Goal: Task Accomplishment & Management: Manage account settings

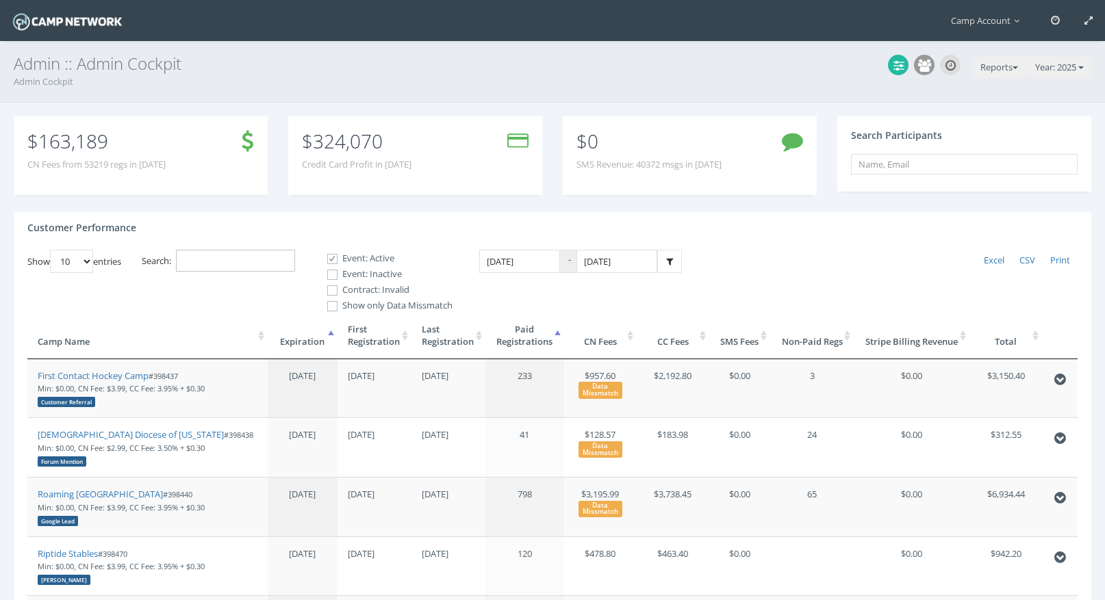
click at [277, 256] on input "Search:" at bounding box center [235, 261] width 119 height 23
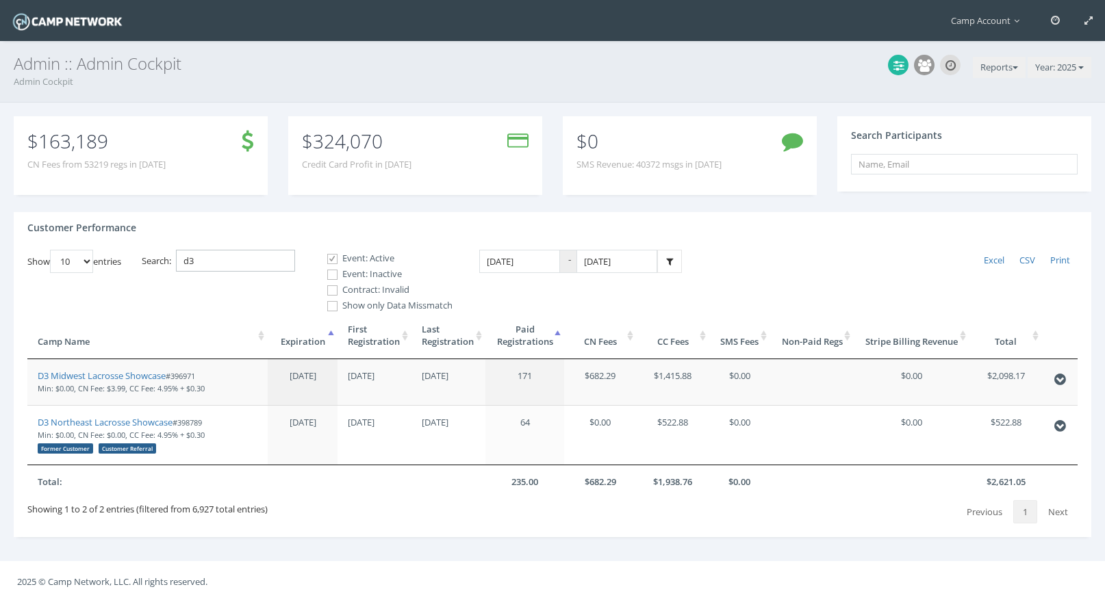
type input "d3"
click at [162, 376] on link "D3 Midwest Lacrosse Showcase" at bounding box center [102, 376] width 128 height 12
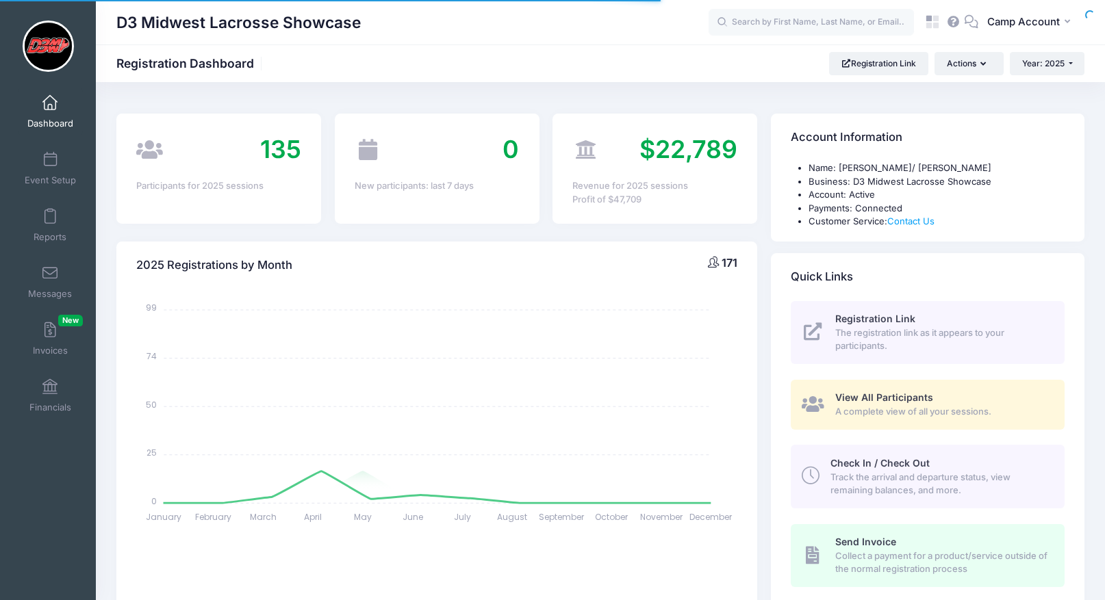
select select
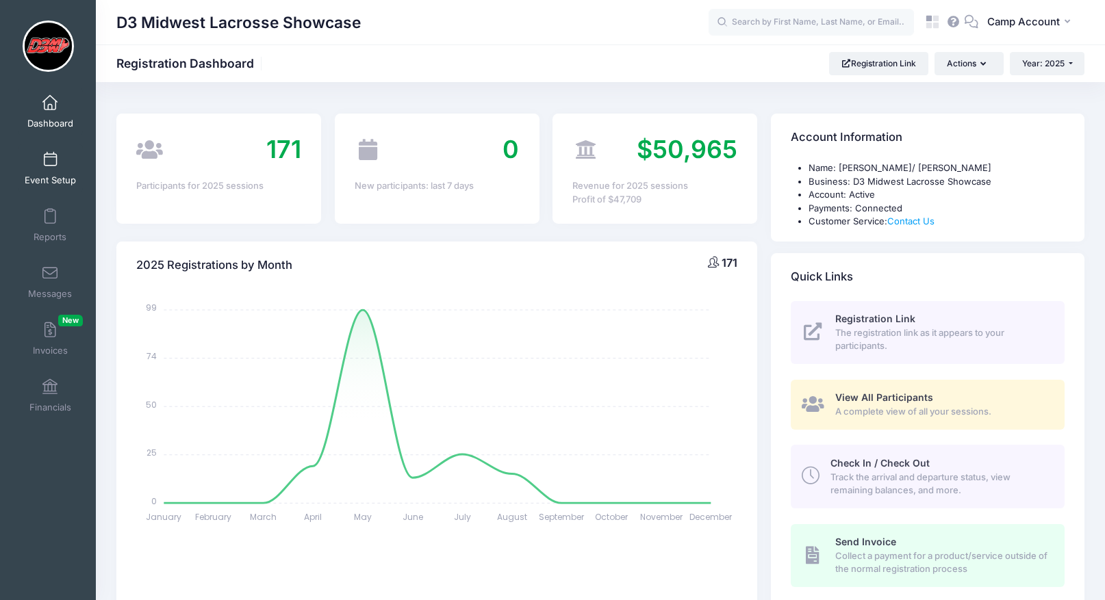
click at [51, 173] on link "Event Setup" at bounding box center [50, 168] width 65 height 48
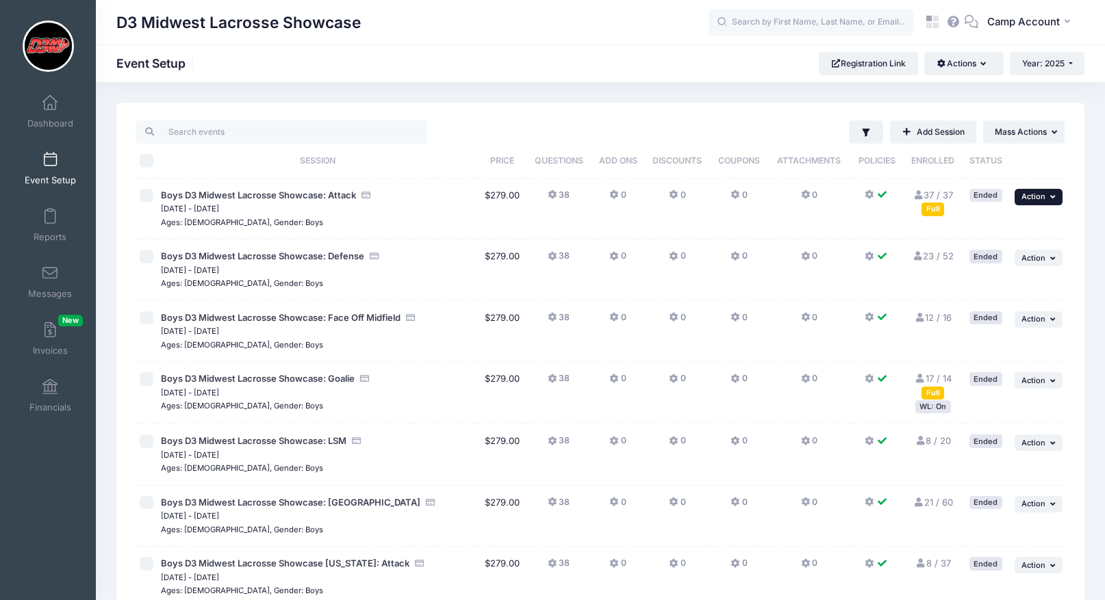
click at [1036, 196] on span "Action" at bounding box center [1033, 197] width 24 height 10
click at [1020, 272] on link "Duplicate Session" at bounding box center [994, 280] width 124 height 26
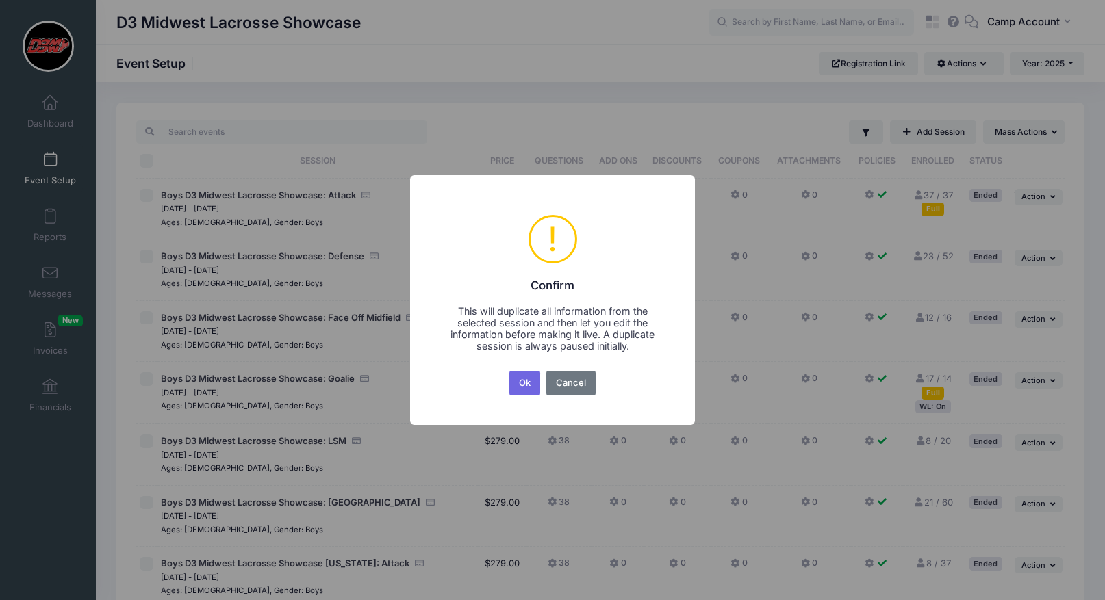
click at [509, 371] on button "Ok" at bounding box center [524, 383] width 31 height 25
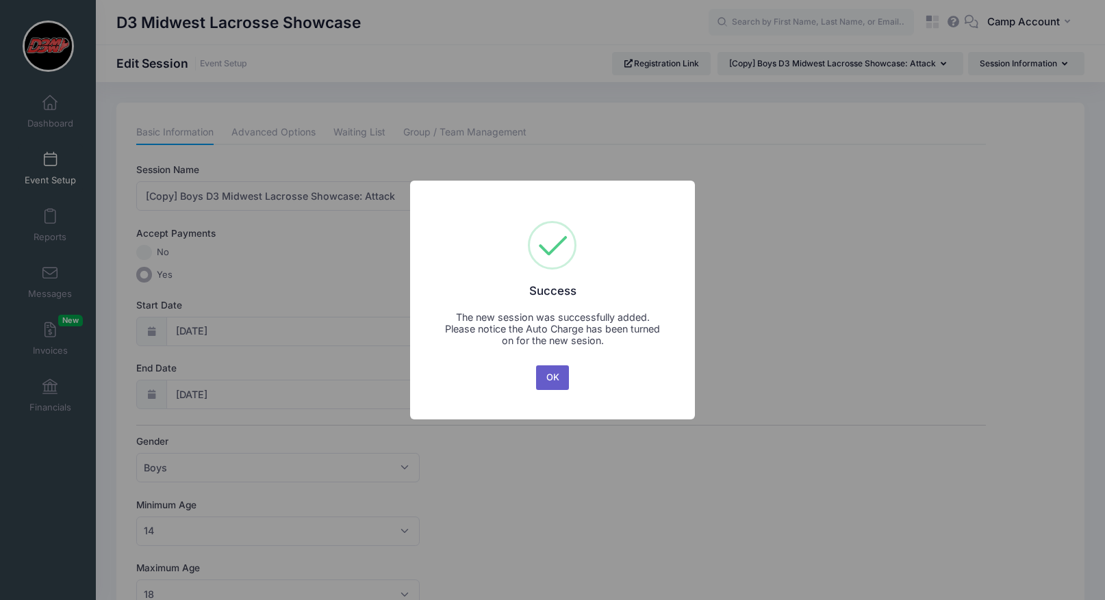
click at [563, 385] on button "OK" at bounding box center [552, 378] width 33 height 25
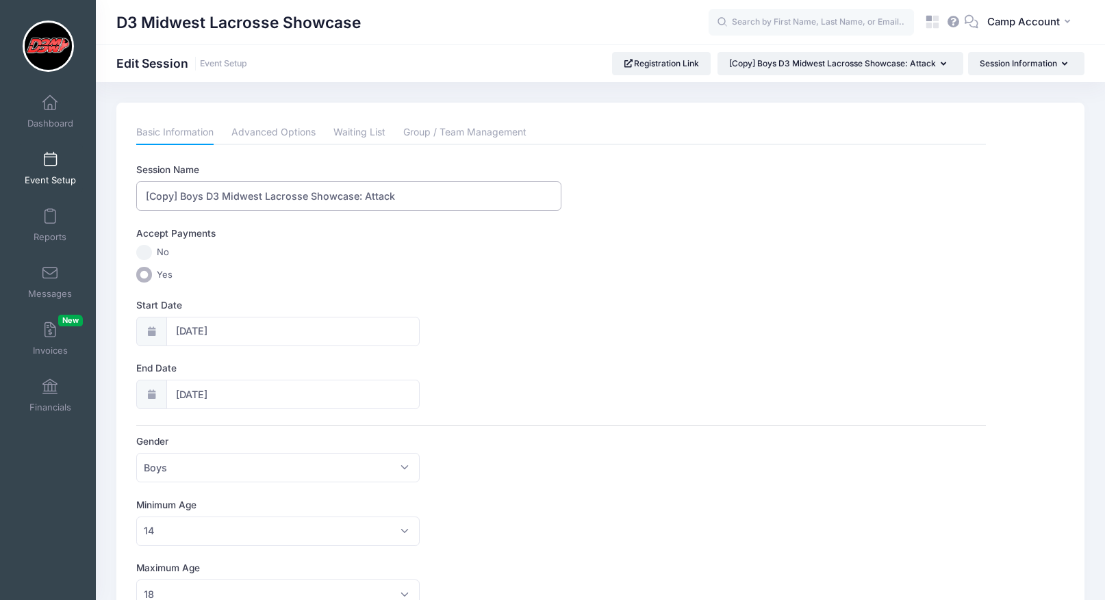
drag, startPoint x: 180, startPoint y: 195, endPoint x: 122, endPoint y: 181, distance: 59.8
type input "Boys D3 Midwest Lacrosse Showcase: Attack"
click at [244, 334] on input "[DATE]" at bounding box center [292, 331] width 253 height 29
click at [336, 368] on icon at bounding box center [337, 367] width 9 height 9
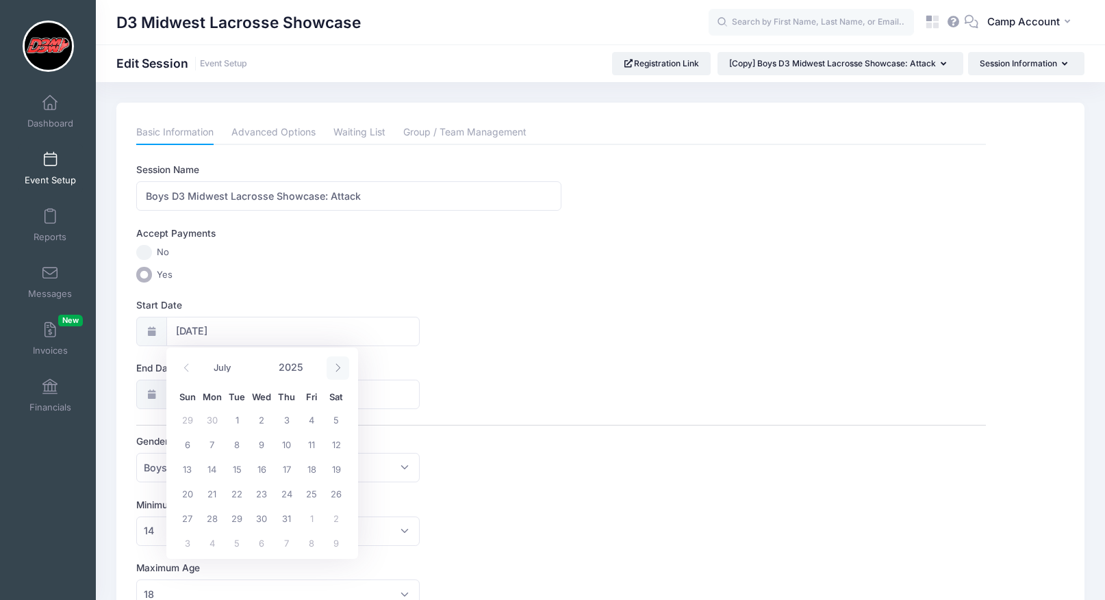
click at [336, 368] on icon at bounding box center [337, 367] width 9 height 9
select select "9"
click at [333, 488] on span "25" at bounding box center [336, 493] width 25 height 25
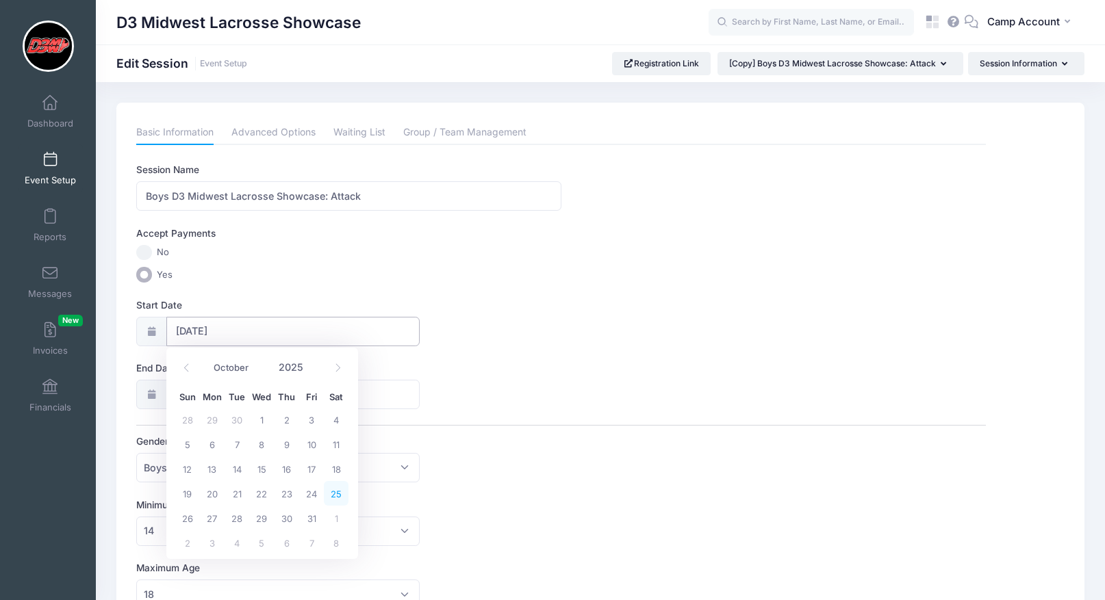
type input "[DATE]"
select select "9"
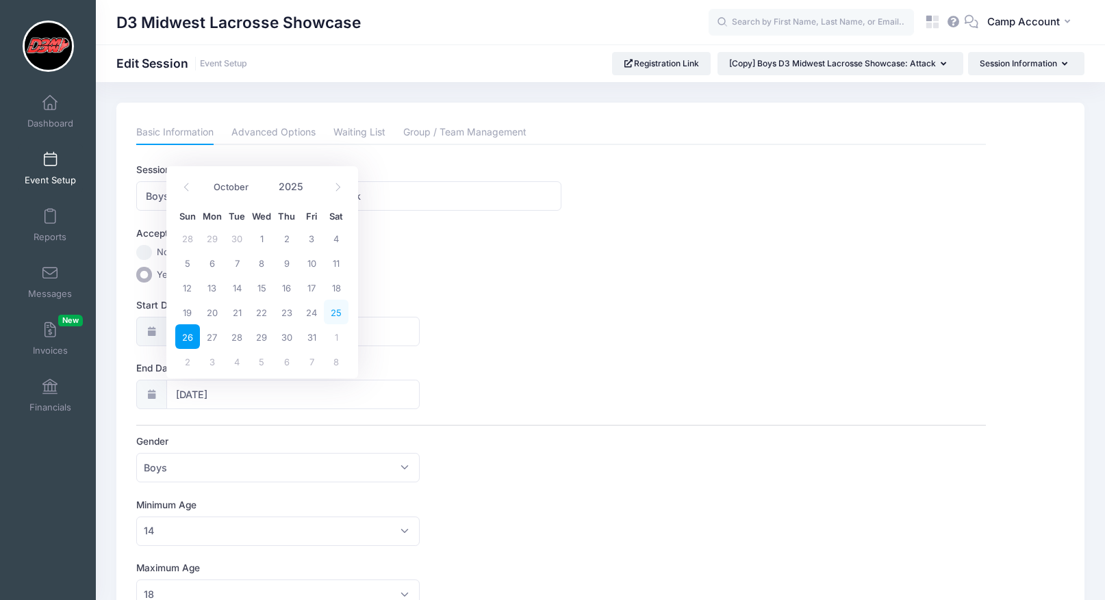
click at [342, 316] on span "25" at bounding box center [336, 312] width 25 height 25
type input "[DATE]"
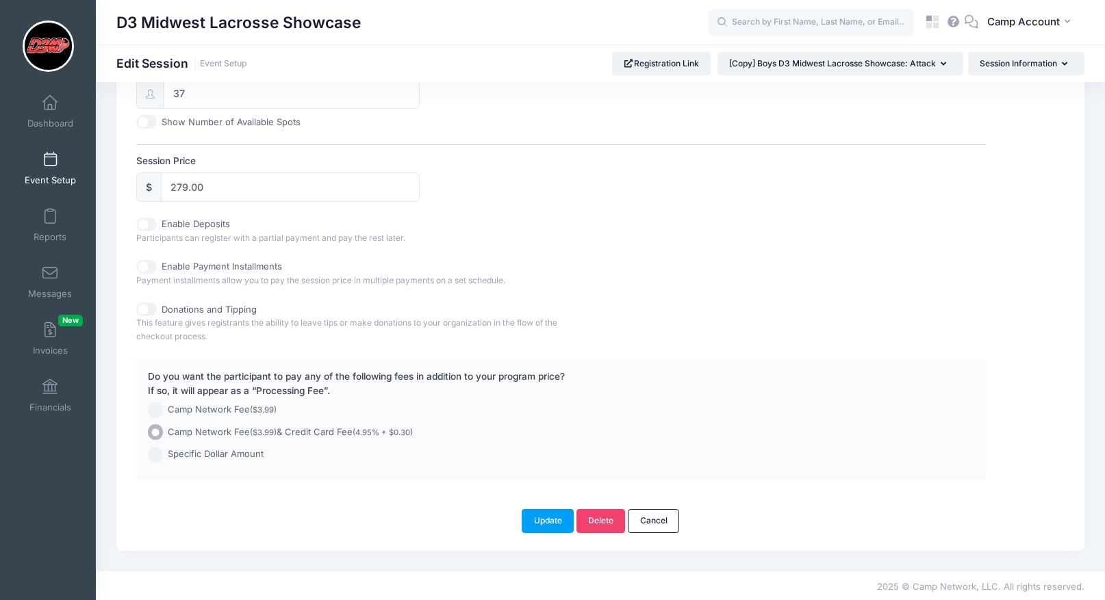
scroll to position [587, 0]
click at [527, 516] on button "Update" at bounding box center [548, 518] width 52 height 23
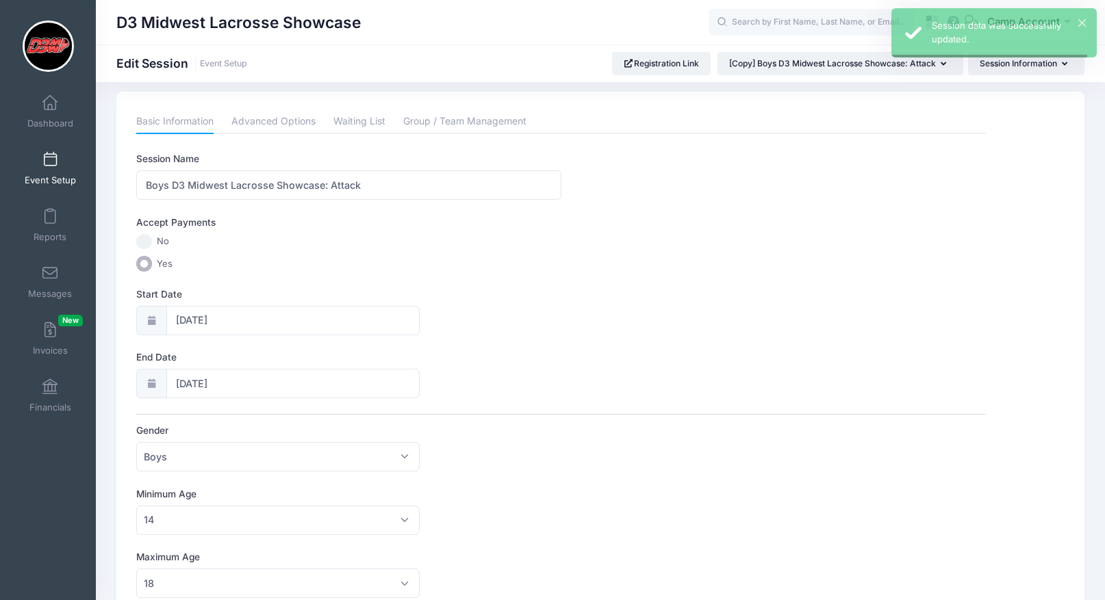
scroll to position [0, 0]
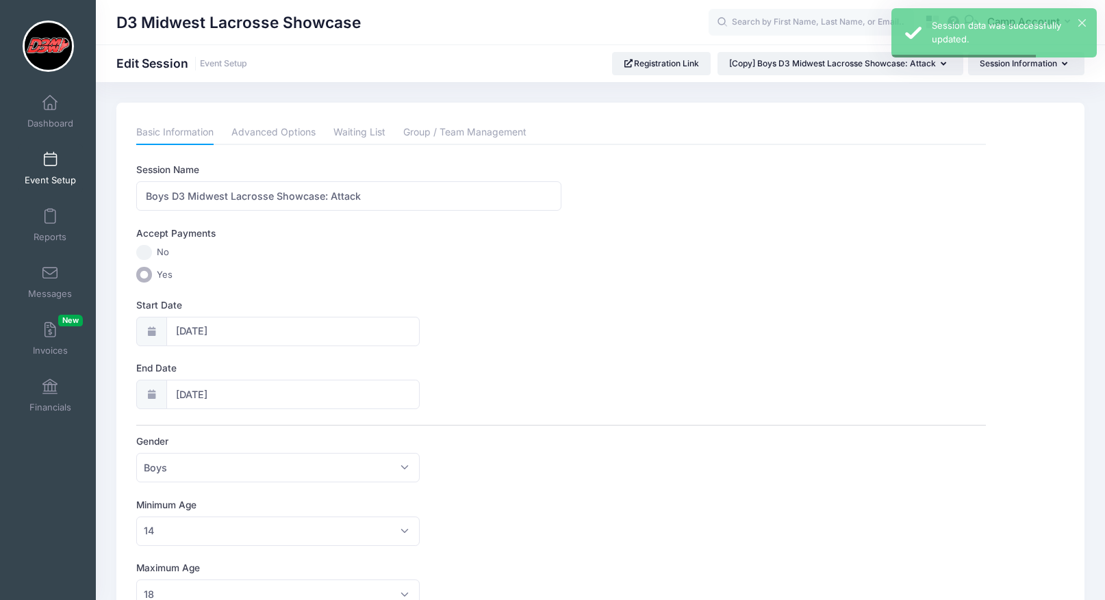
click at [71, 159] on link "Event Setup" at bounding box center [50, 168] width 65 height 48
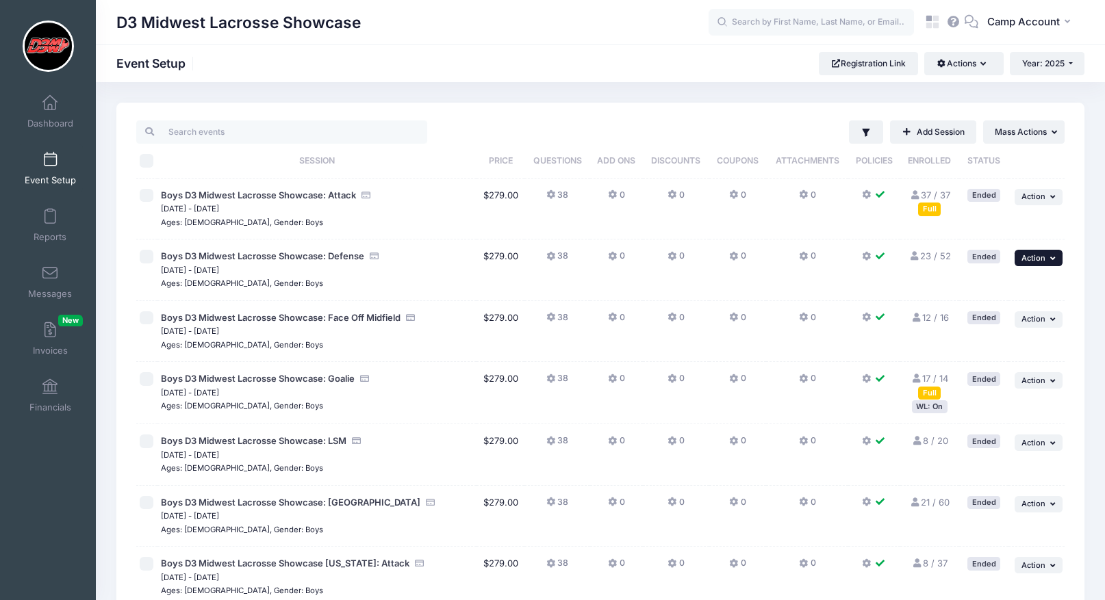
click at [1038, 261] on span "Action" at bounding box center [1033, 258] width 24 height 10
click at [1011, 335] on link "Duplicate Session" at bounding box center [994, 341] width 124 height 26
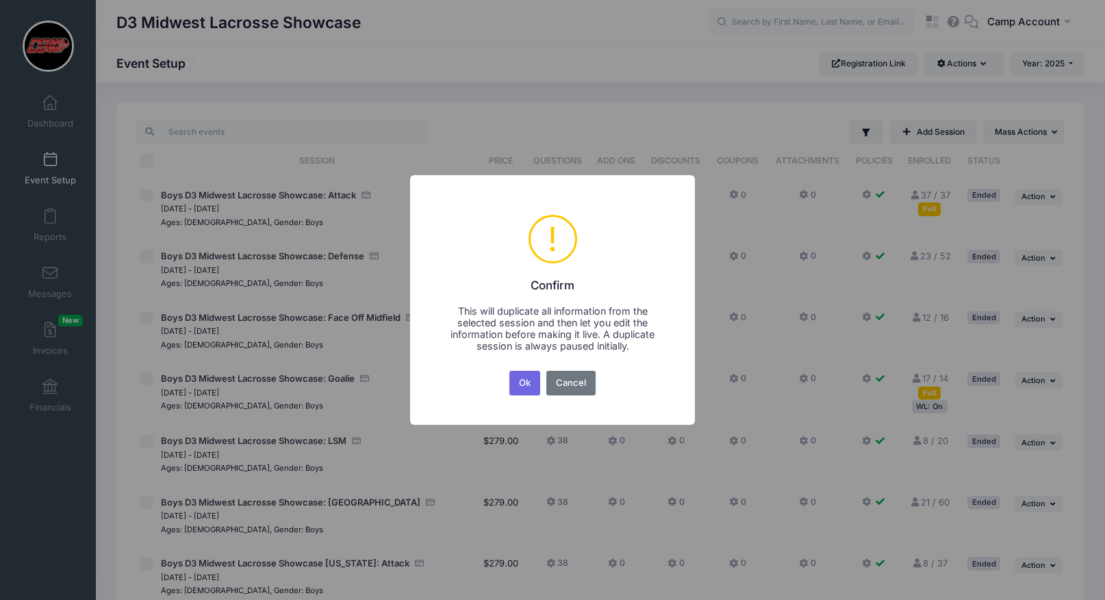
click at [509, 371] on button "Ok" at bounding box center [524, 383] width 31 height 25
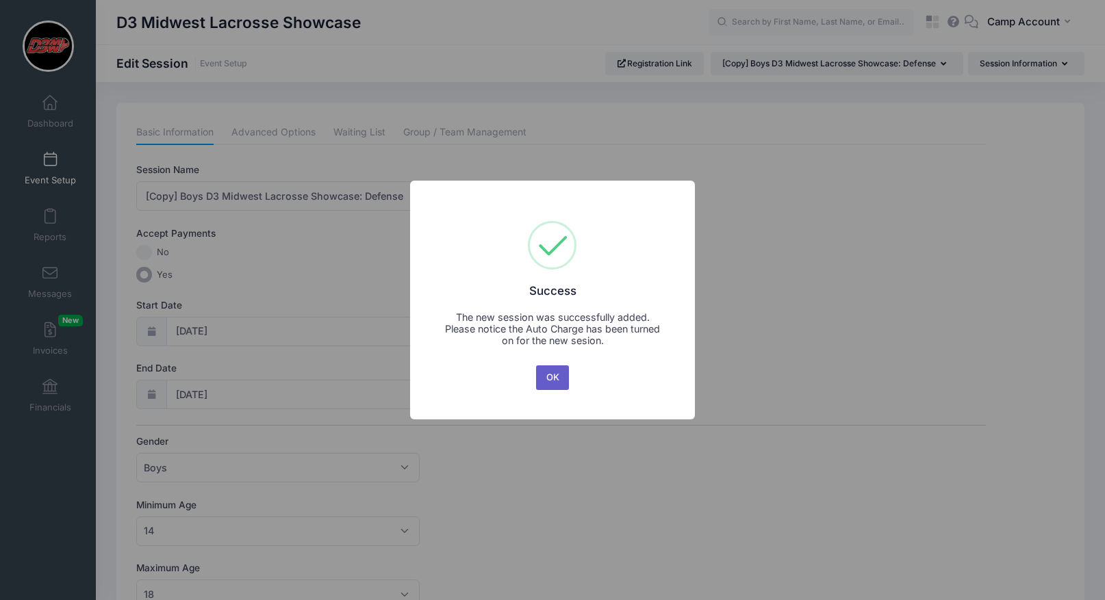
click at [559, 381] on button "OK" at bounding box center [552, 378] width 33 height 25
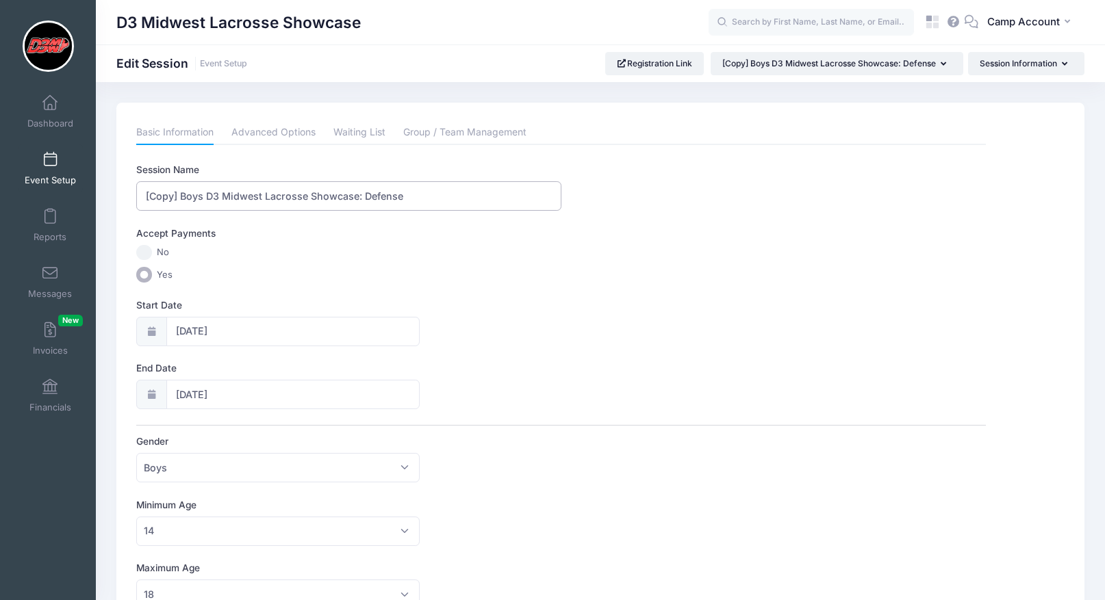
drag, startPoint x: 181, startPoint y: 196, endPoint x: 121, endPoint y: 190, distance: 60.5
type input "Boys D3 Midwest Lacrosse Showcase: Defense"
click at [251, 340] on input "06/01/2025" at bounding box center [292, 331] width 253 height 29
click at [331, 370] on span at bounding box center [338, 368] width 23 height 23
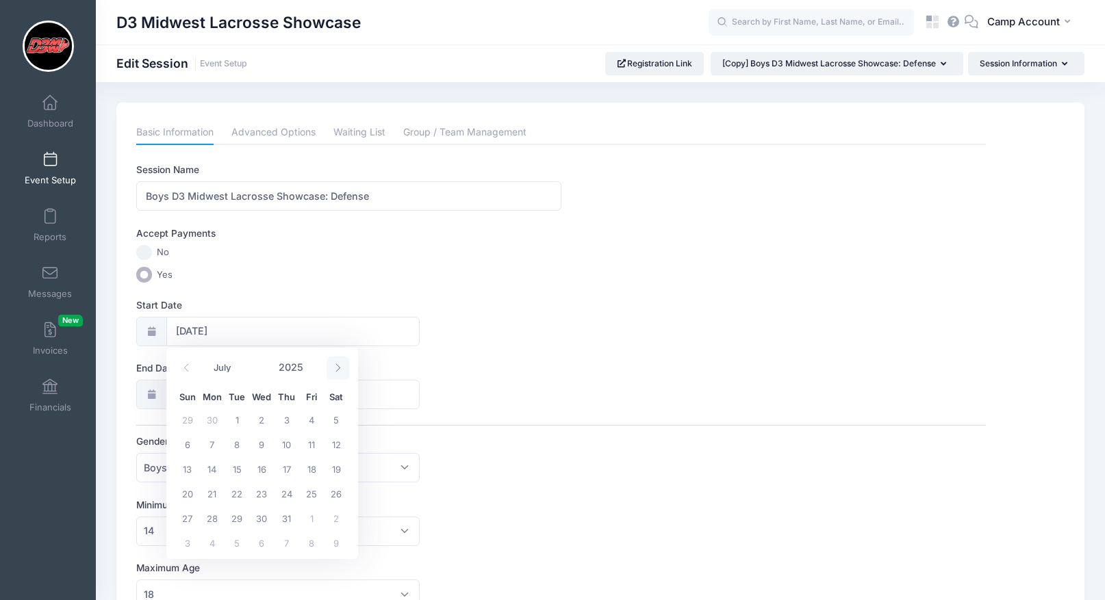
click at [331, 370] on span at bounding box center [338, 368] width 23 height 23
select select "9"
click at [340, 498] on span "25" at bounding box center [336, 493] width 25 height 25
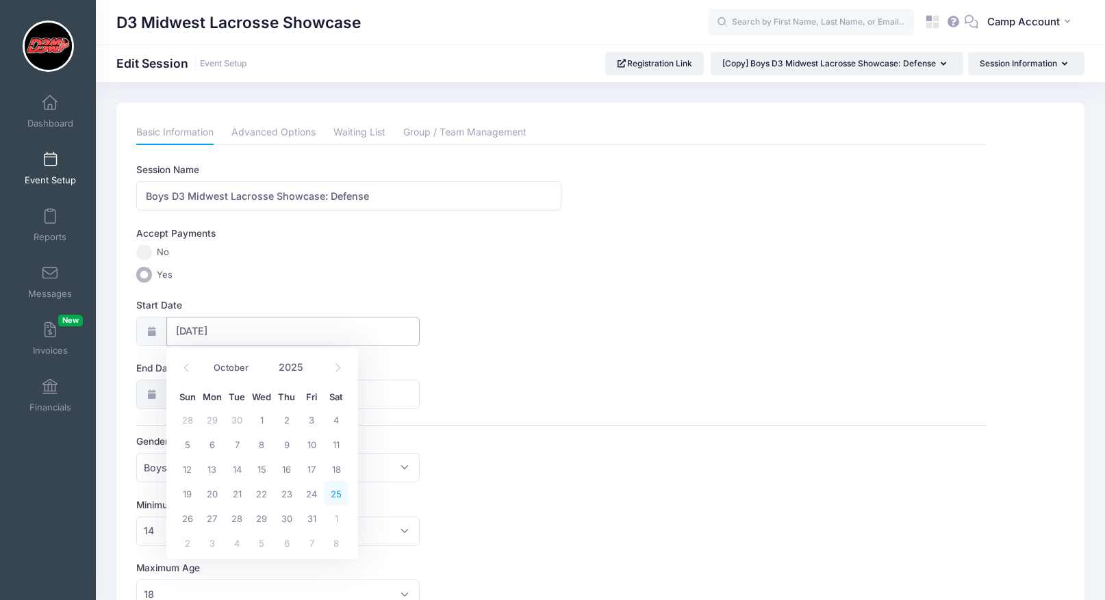
type input "[DATE]"
select select "9"
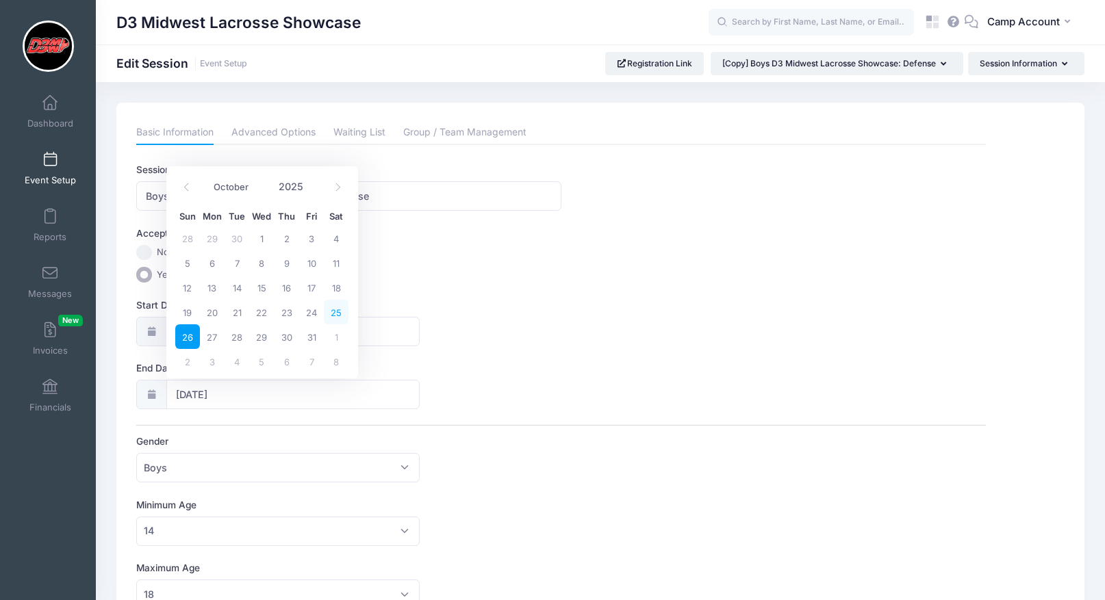
click at [337, 320] on span "25" at bounding box center [336, 312] width 25 height 25
type input "[DATE]"
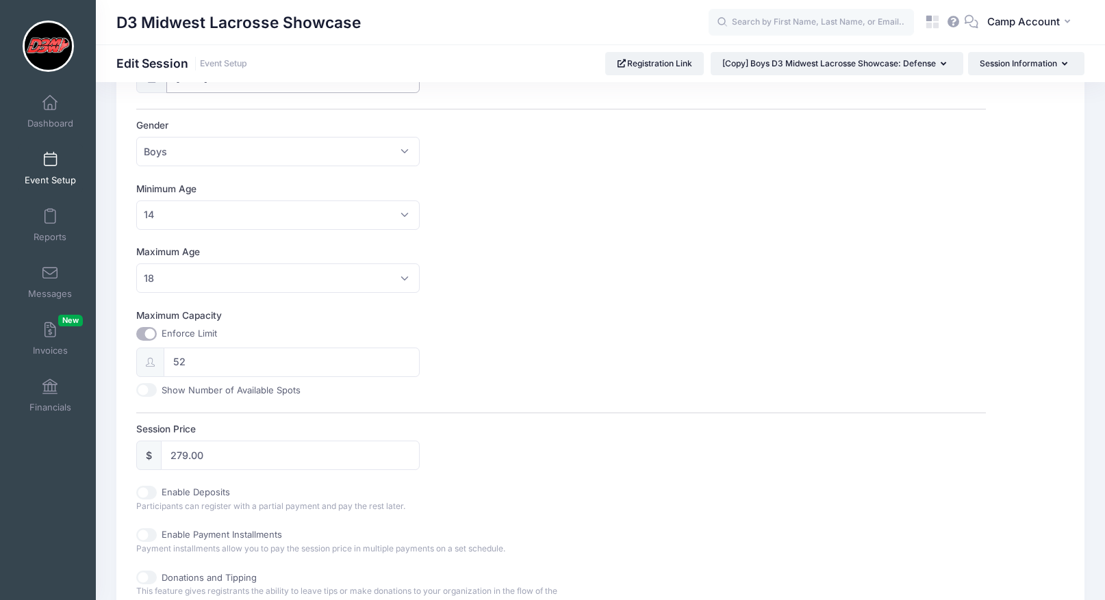
scroll to position [587, 0]
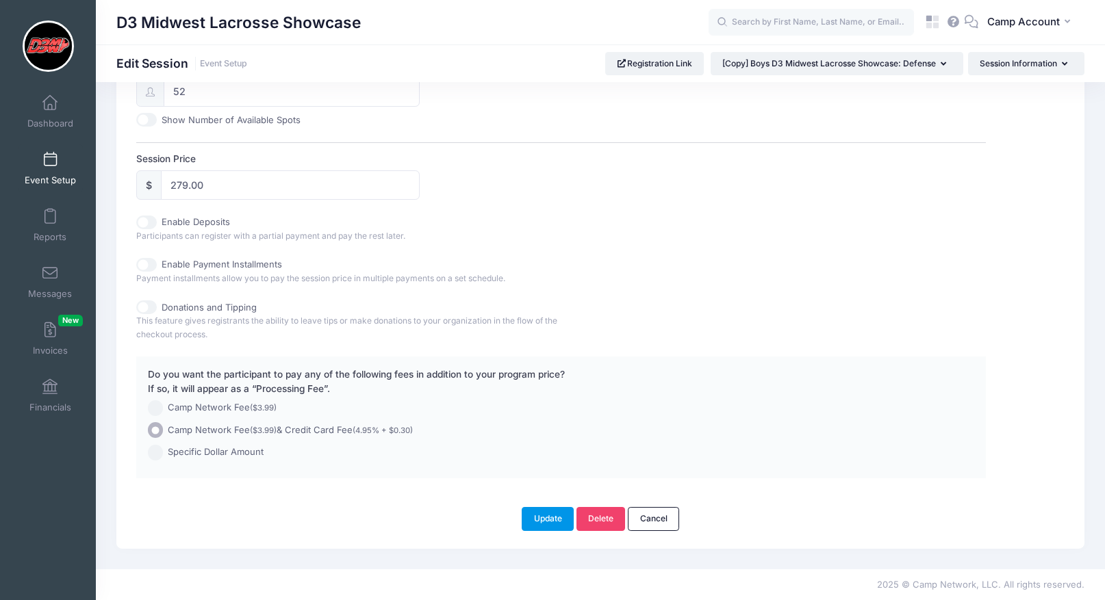
click at [542, 519] on button "Update" at bounding box center [548, 518] width 52 height 23
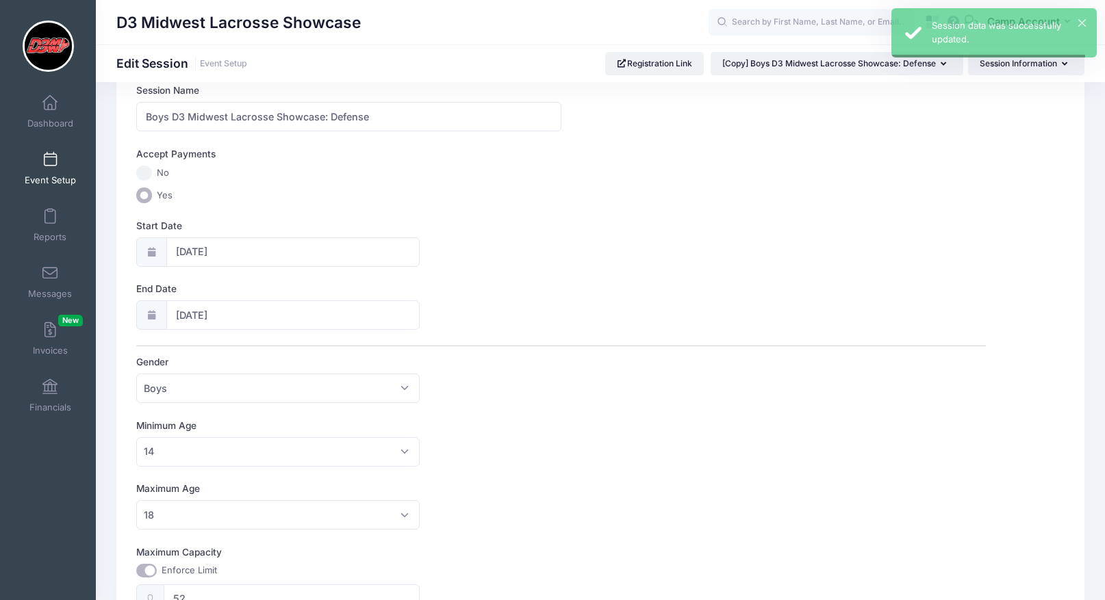
scroll to position [0, 0]
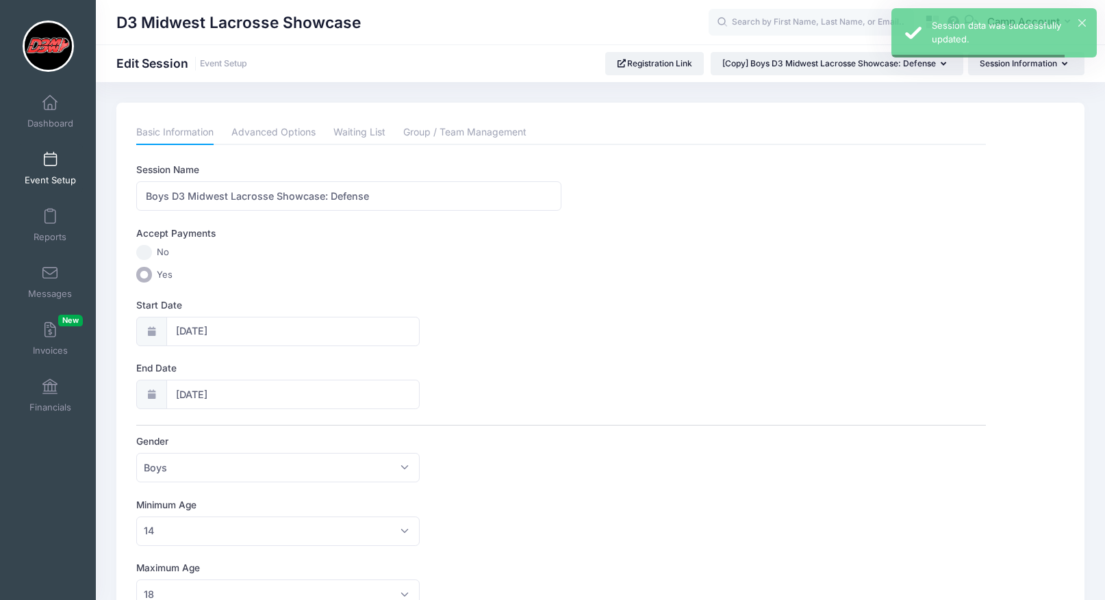
click at [62, 170] on link "Event Setup" at bounding box center [50, 168] width 65 height 48
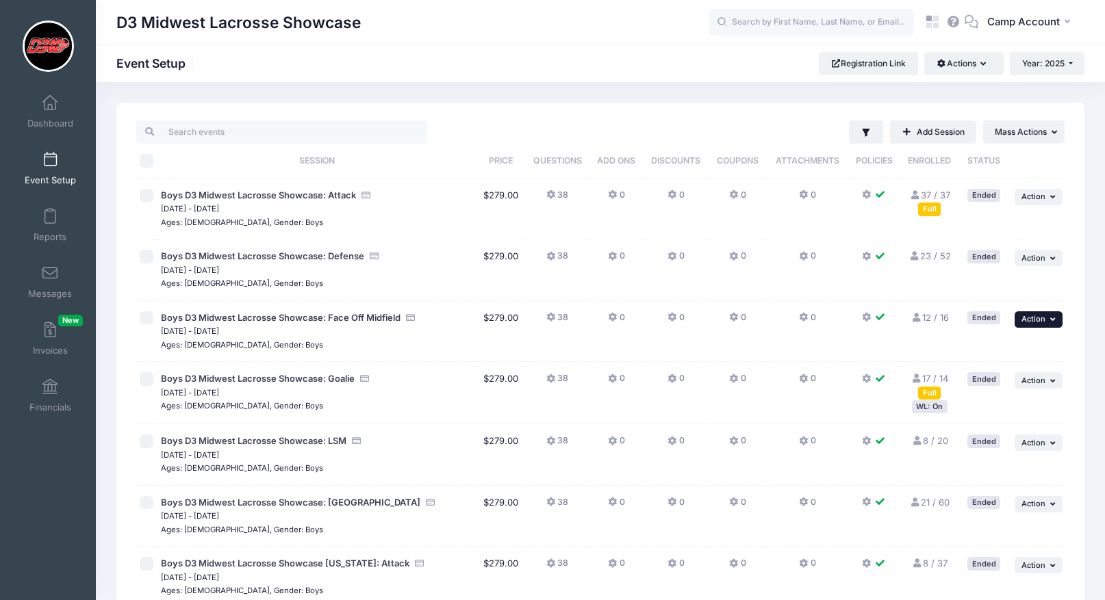
click at [1044, 321] on span "Action" at bounding box center [1033, 319] width 24 height 10
click at [1008, 408] on link "Duplicate Session" at bounding box center [994, 402] width 124 height 26
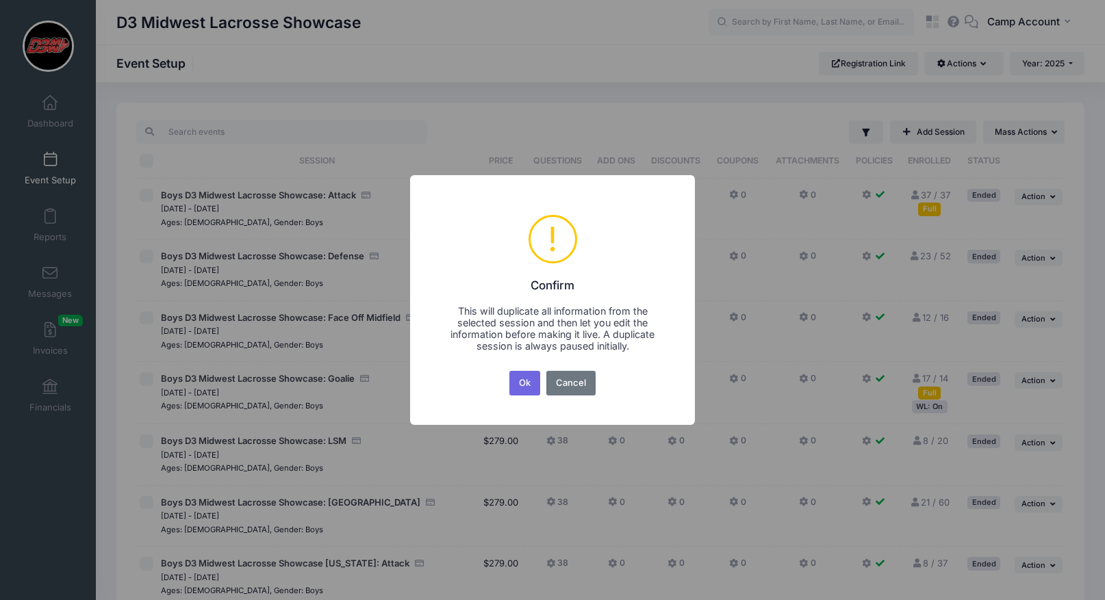
click at [509, 371] on button "Ok" at bounding box center [524, 383] width 31 height 25
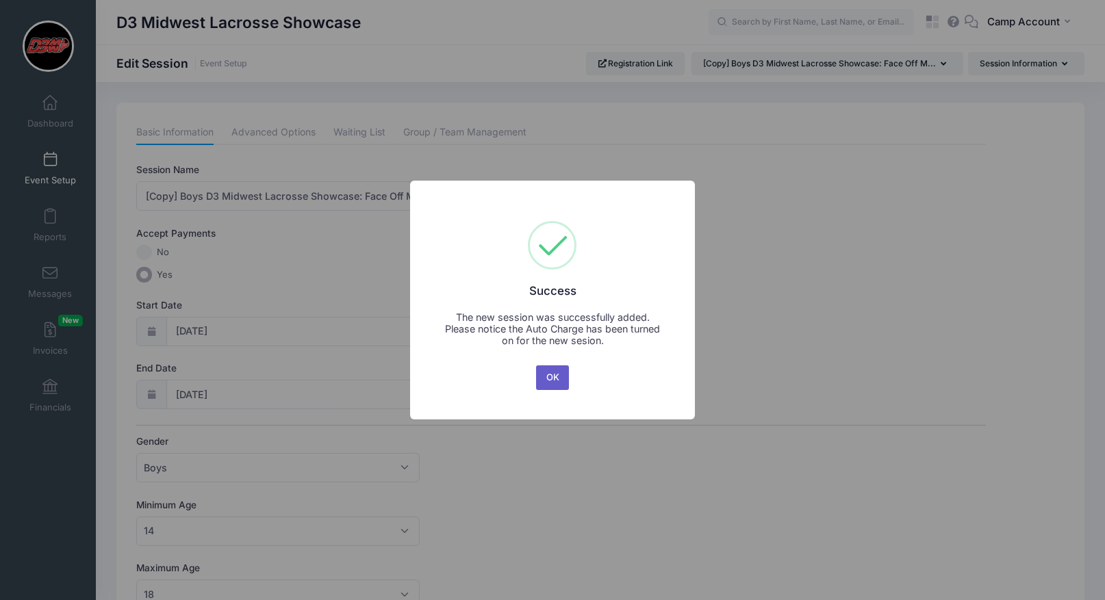
click at [549, 374] on button "OK" at bounding box center [552, 378] width 33 height 25
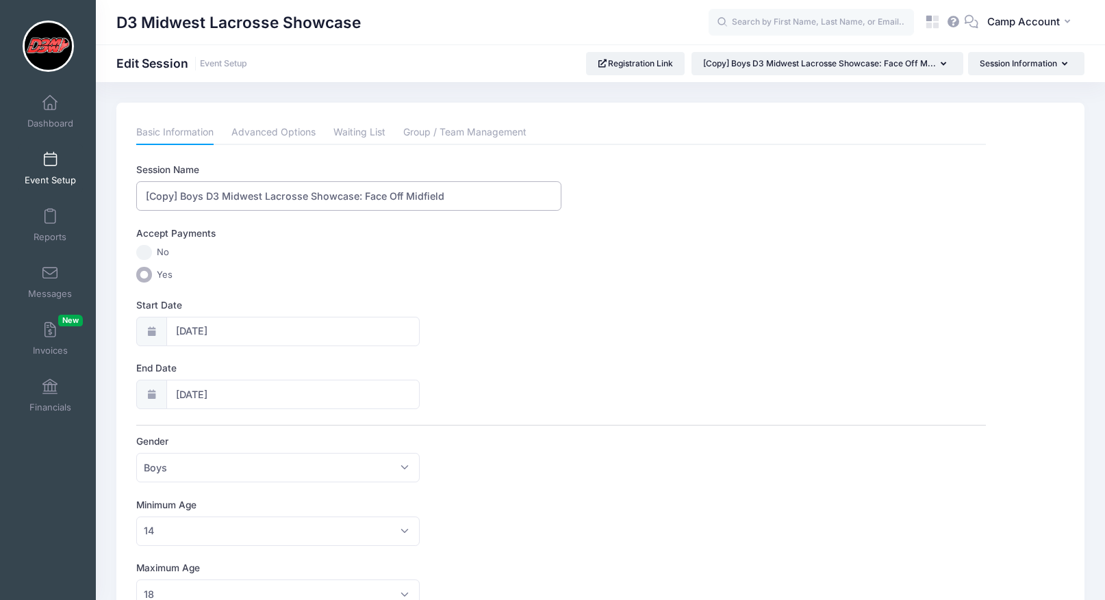
drag, startPoint x: 181, startPoint y: 195, endPoint x: 88, endPoint y: 183, distance: 93.9
click at [88, 183] on div "My Events Dashboard Reports" at bounding box center [552, 593] width 1105 height 1187
type input "Boys D3 Midwest Lacrosse Showcase: Face Off Midfield"
click at [230, 337] on input "[DATE]" at bounding box center [292, 331] width 253 height 29
click at [338, 369] on icon at bounding box center [337, 368] width 5 height 8
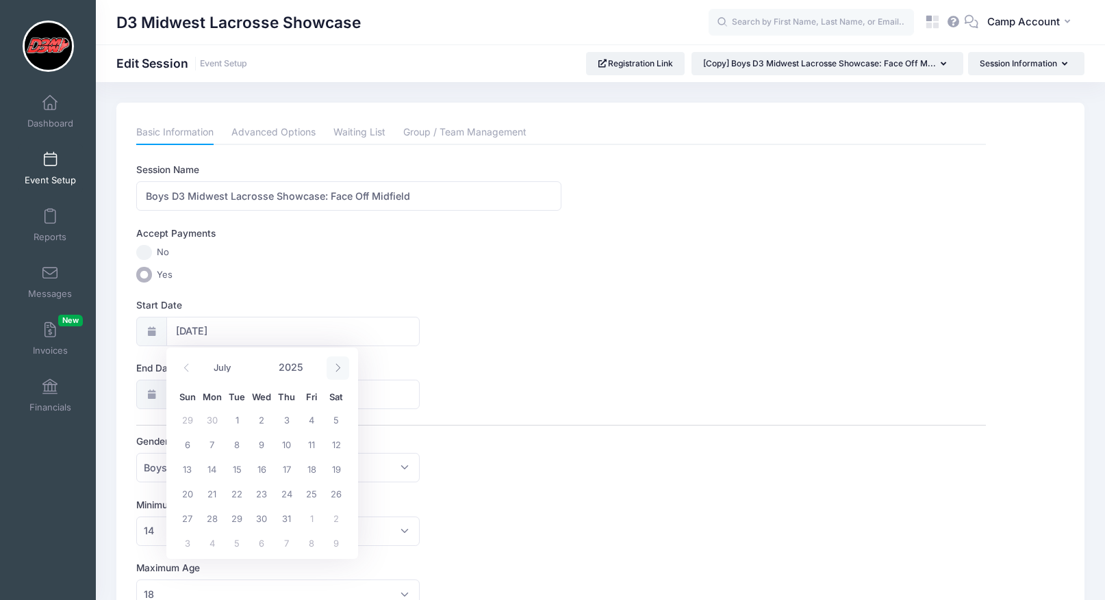
click at [338, 369] on icon at bounding box center [337, 368] width 5 height 8
select select "9"
click at [332, 497] on span "25" at bounding box center [336, 493] width 25 height 25
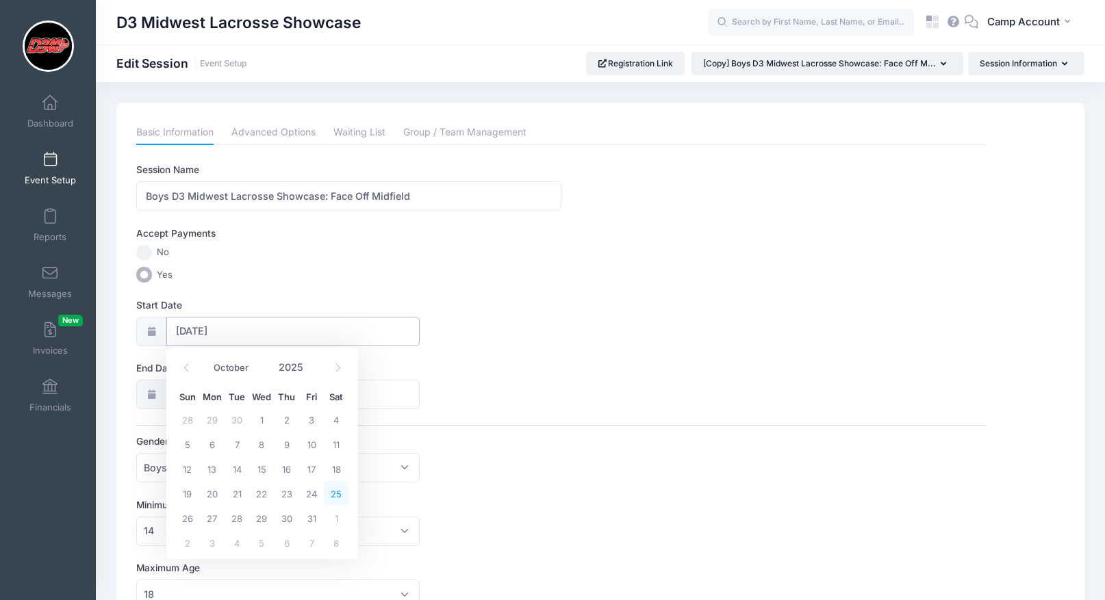
type input "[DATE]"
select select "9"
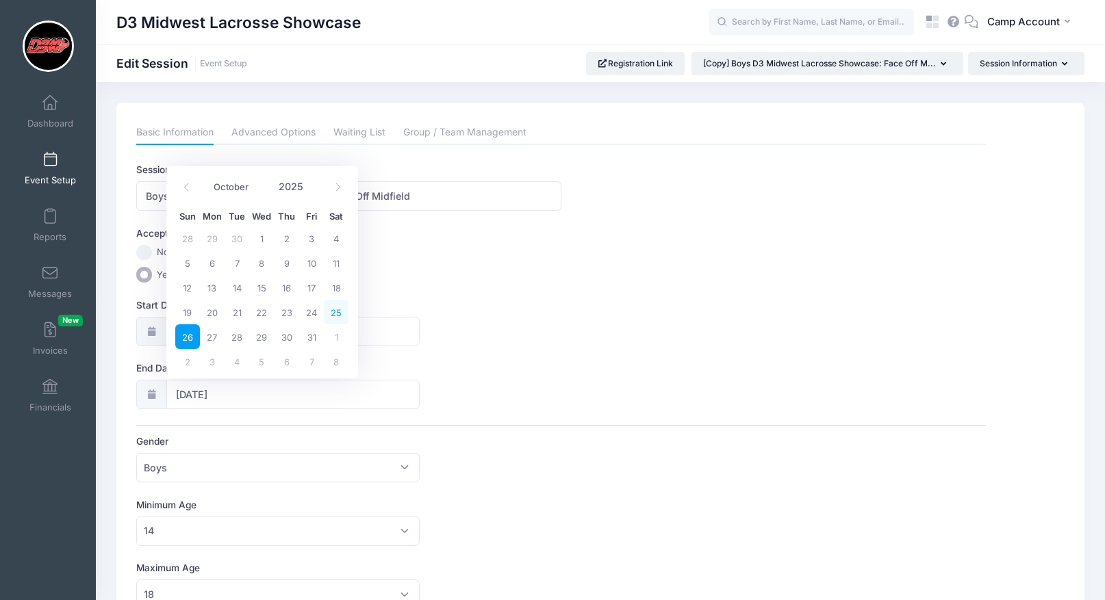
click at [333, 309] on span "25" at bounding box center [336, 312] width 25 height 25
type input "[DATE]"
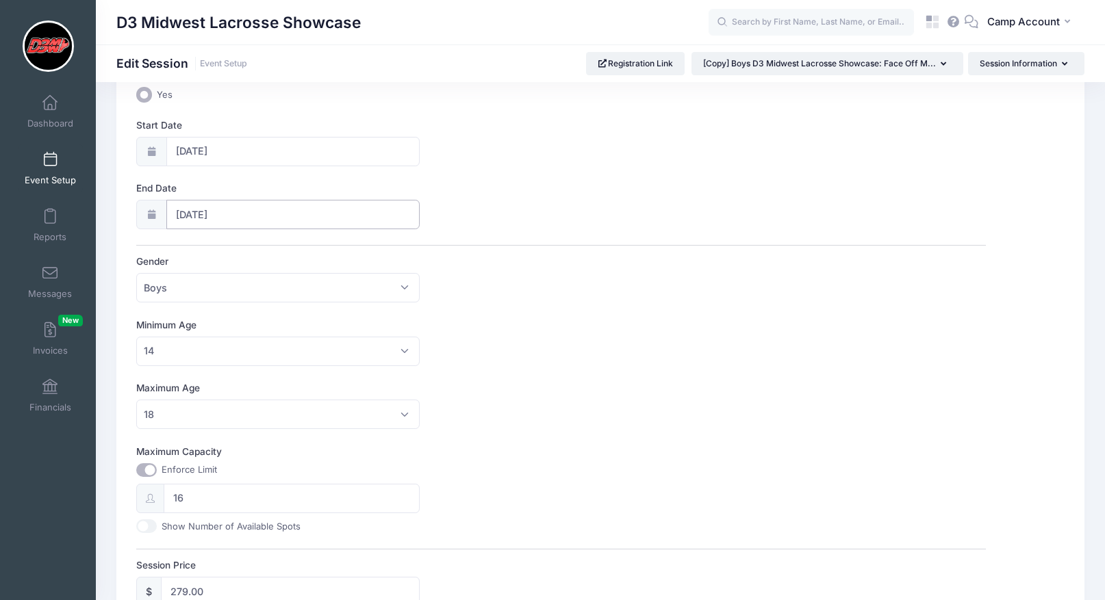
scroll to position [587, 0]
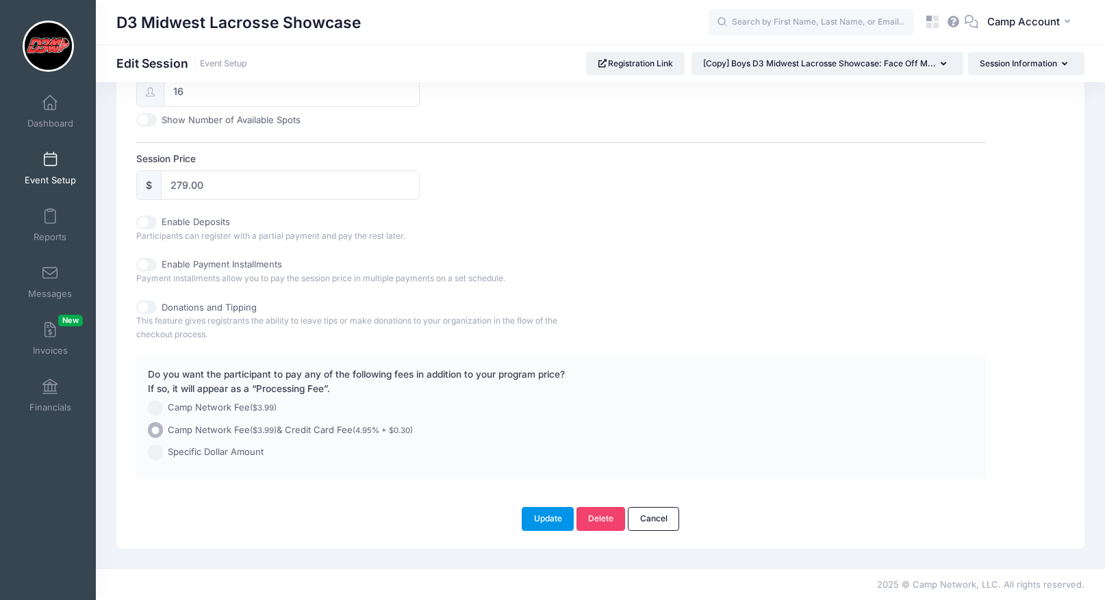
click at [561, 528] on button "Update" at bounding box center [548, 518] width 52 height 23
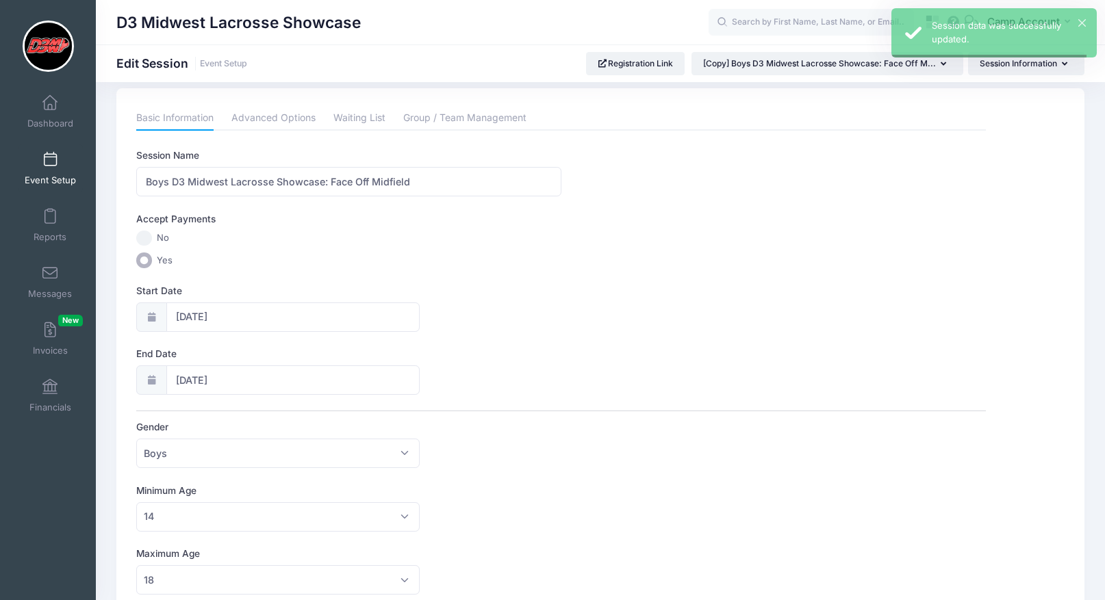
scroll to position [0, 0]
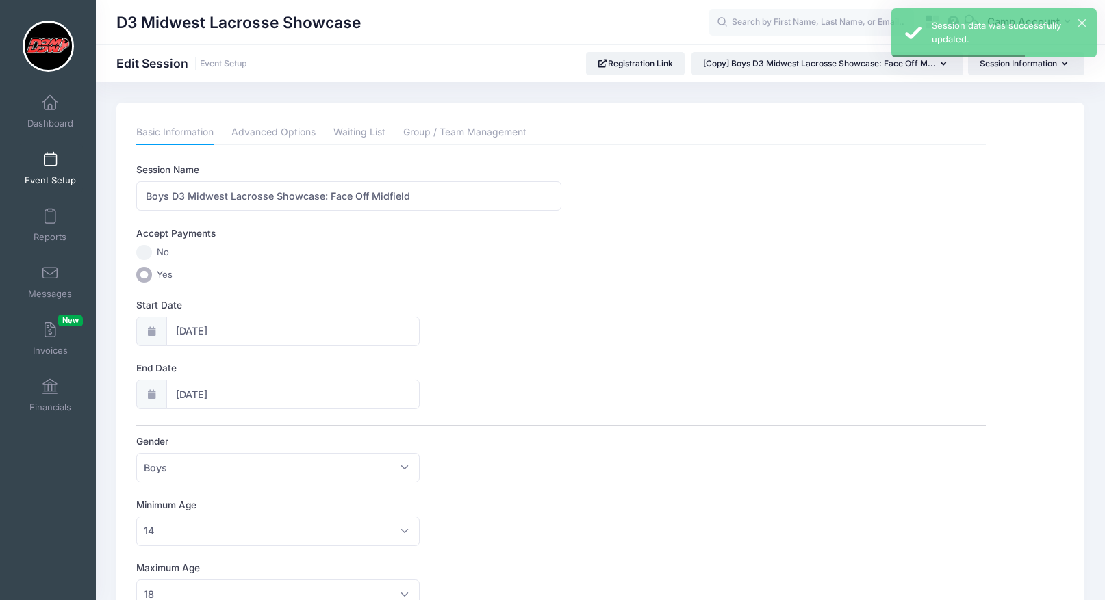
click at [59, 175] on span "Event Setup" at bounding box center [50, 181] width 51 height 12
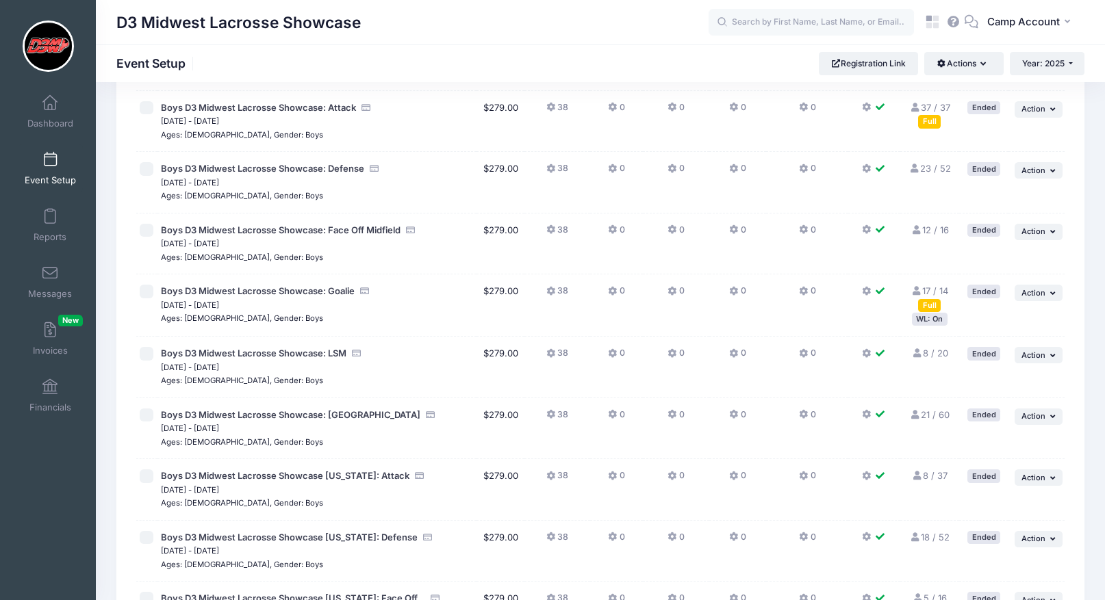
scroll to position [97, 0]
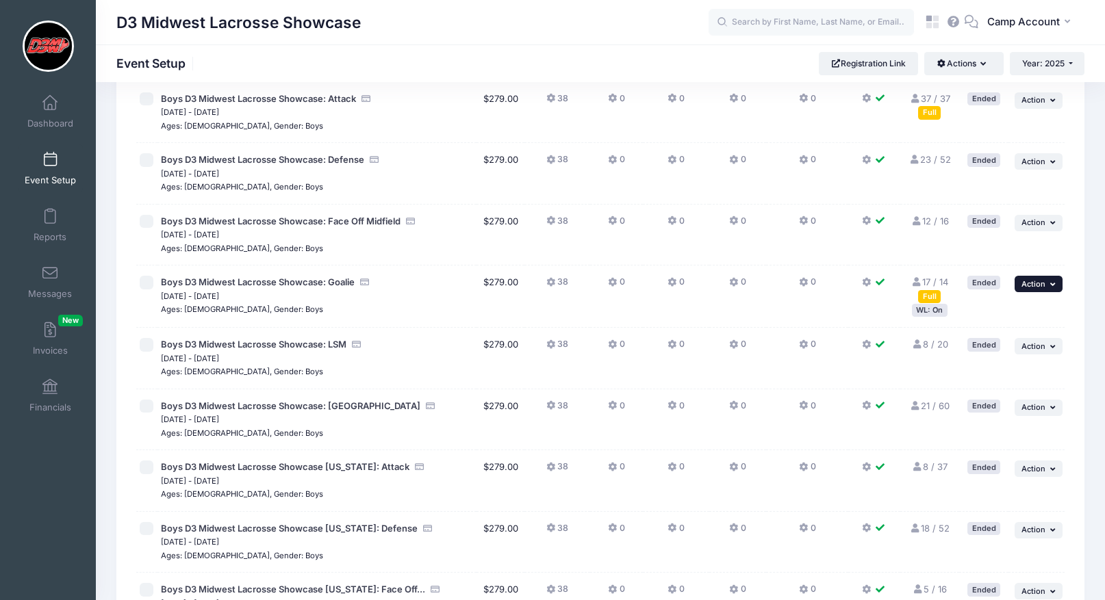
click at [1044, 290] on button "... Action" at bounding box center [1038, 284] width 48 height 16
click at [1026, 368] on link "Duplicate Session" at bounding box center [994, 367] width 124 height 26
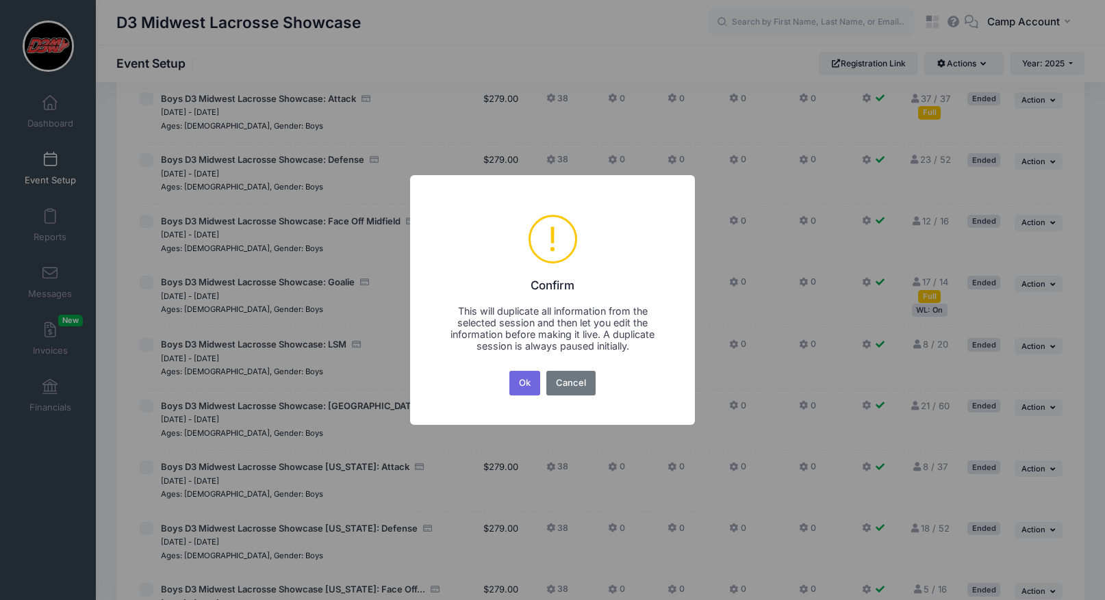
click at [509, 371] on button "Ok" at bounding box center [524, 383] width 31 height 25
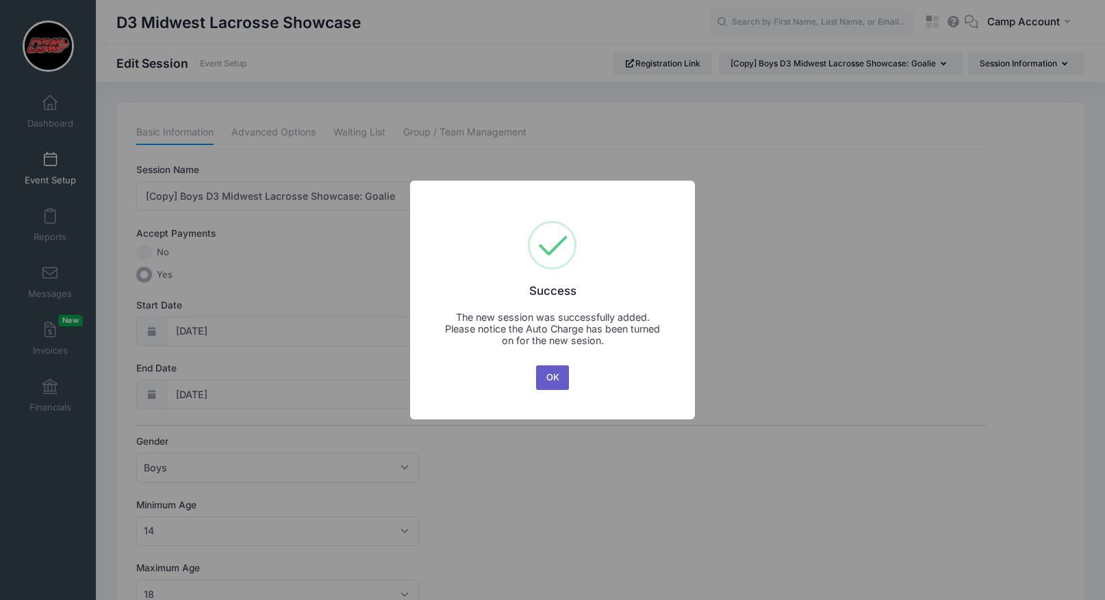
click at [545, 387] on button "OK" at bounding box center [552, 378] width 33 height 25
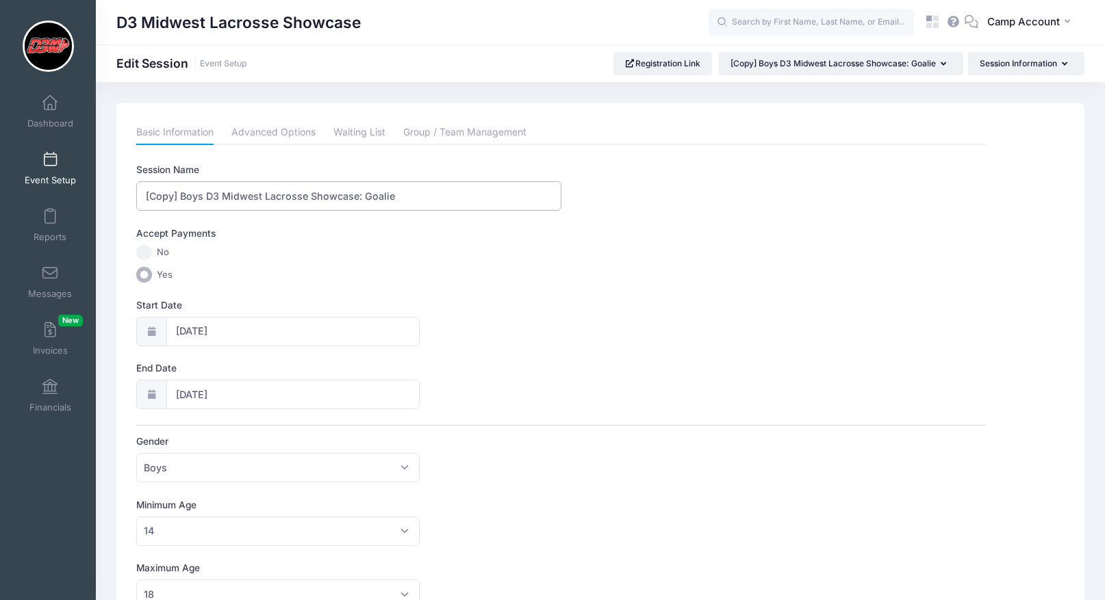
drag, startPoint x: 179, startPoint y: 194, endPoint x: 125, endPoint y: 187, distance: 54.6
type input "Boys D3 Midwest Lacrosse Showcase: Goalie"
click at [266, 331] on input "[DATE]" at bounding box center [292, 331] width 253 height 29
click at [334, 368] on icon at bounding box center [337, 367] width 9 height 9
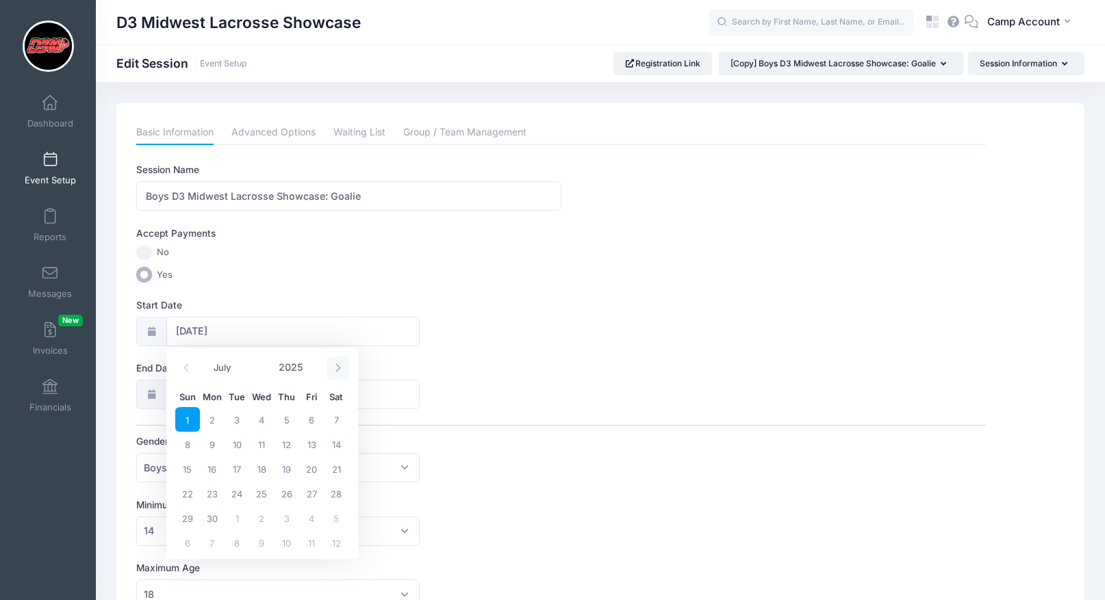
click at [334, 368] on icon at bounding box center [337, 367] width 9 height 9
select select "9"
click at [342, 488] on span "25" at bounding box center [336, 493] width 25 height 25
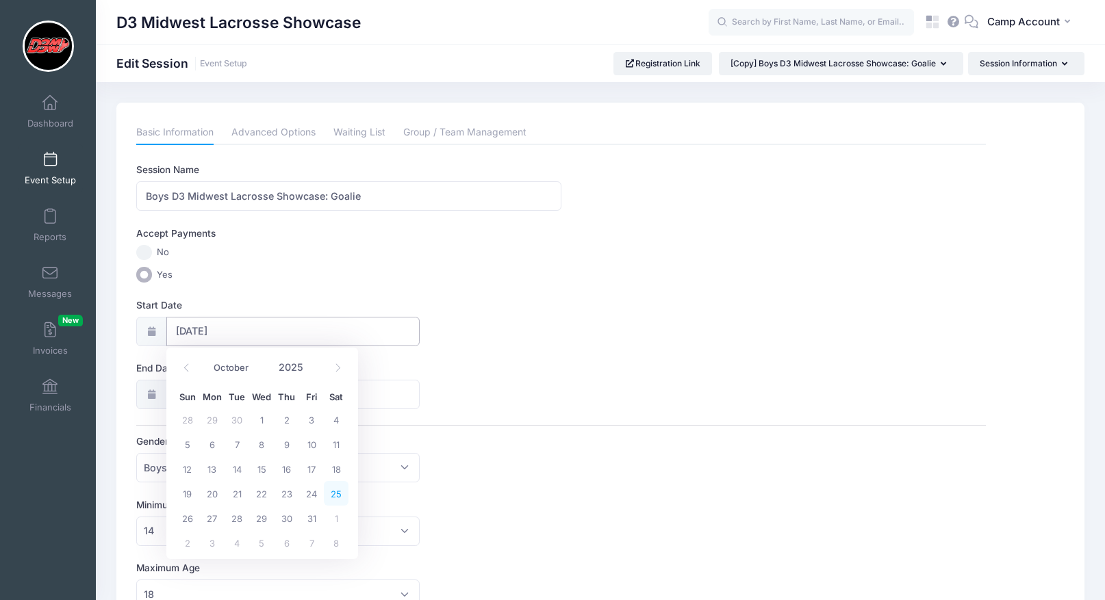
type input "[DATE]"
select select "9"
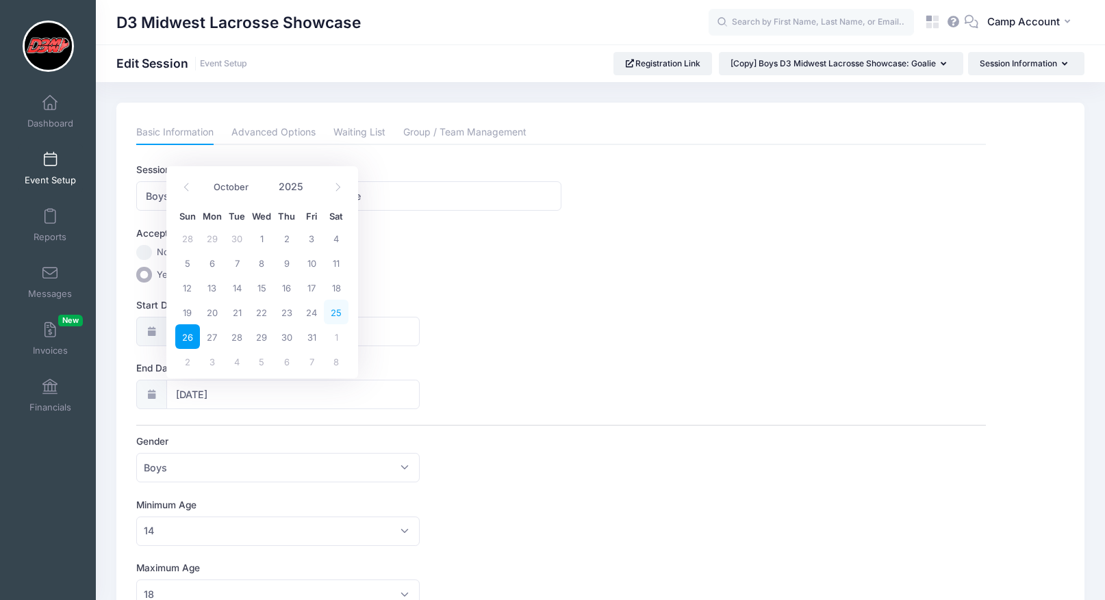
click at [339, 309] on span "25" at bounding box center [336, 312] width 25 height 25
type input "[DATE]"
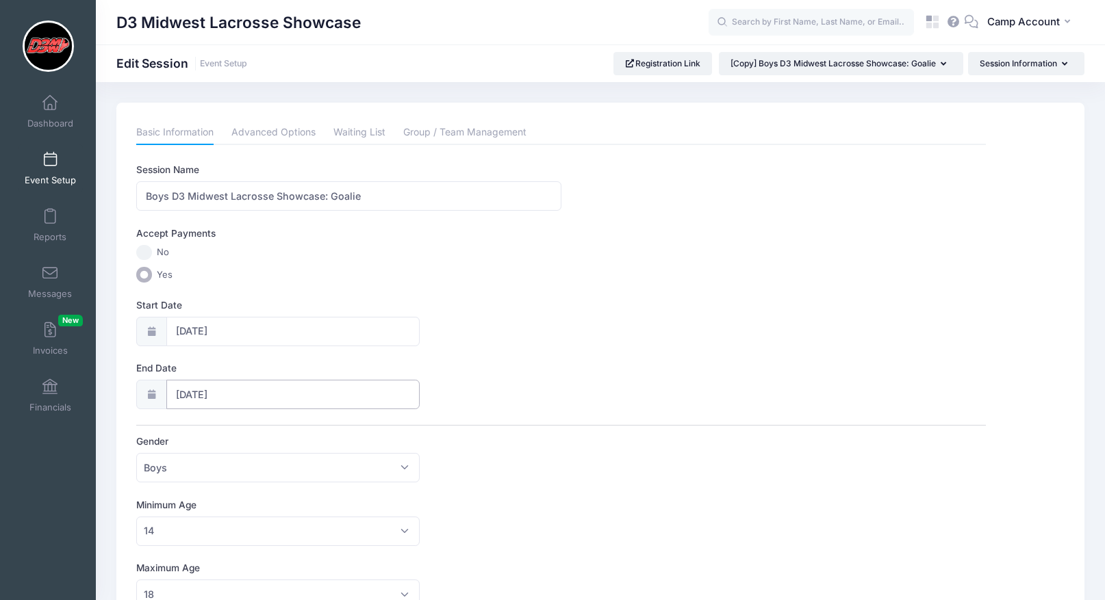
scroll to position [587, 0]
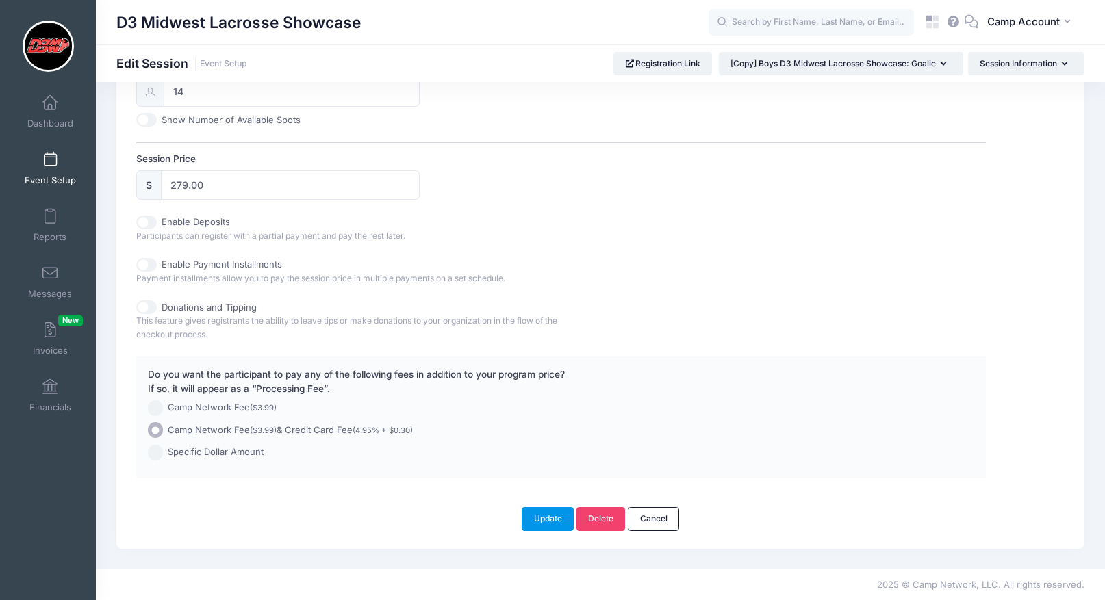
click at [546, 514] on button "Update" at bounding box center [548, 518] width 52 height 23
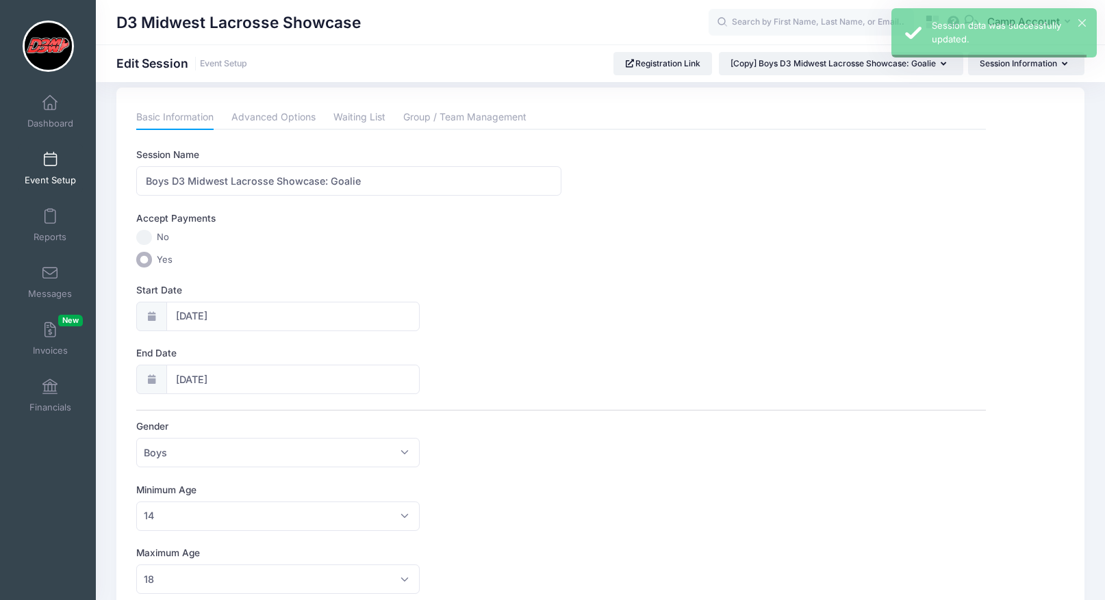
scroll to position [0, 0]
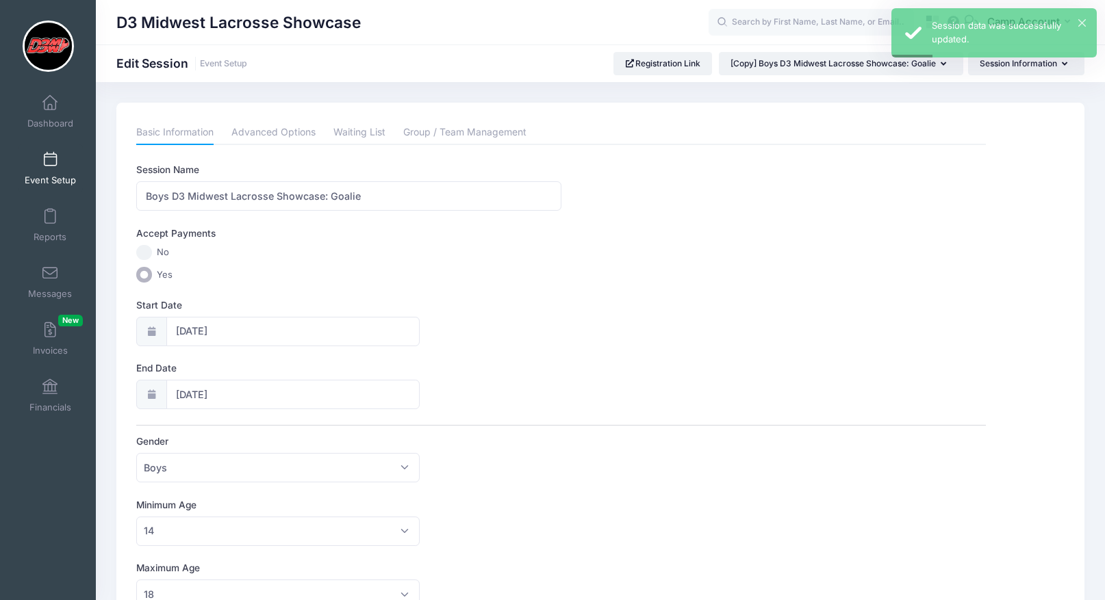
click at [55, 175] on span "Event Setup" at bounding box center [50, 181] width 51 height 12
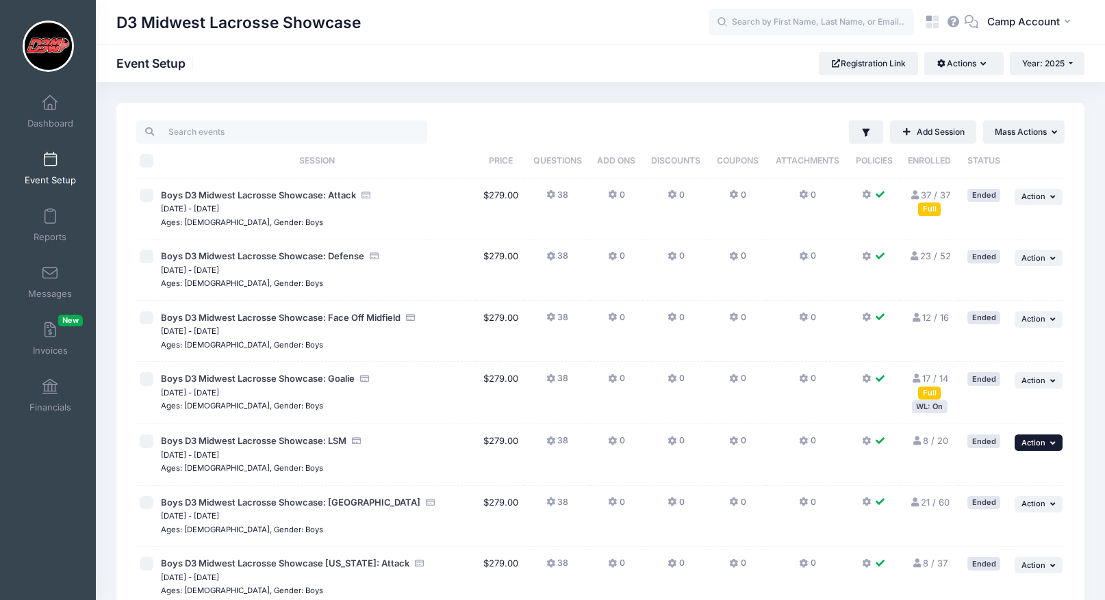
click at [1027, 445] on span "Action" at bounding box center [1033, 443] width 24 height 10
click at [1006, 517] on link "Duplicate Session" at bounding box center [994, 526] width 124 height 26
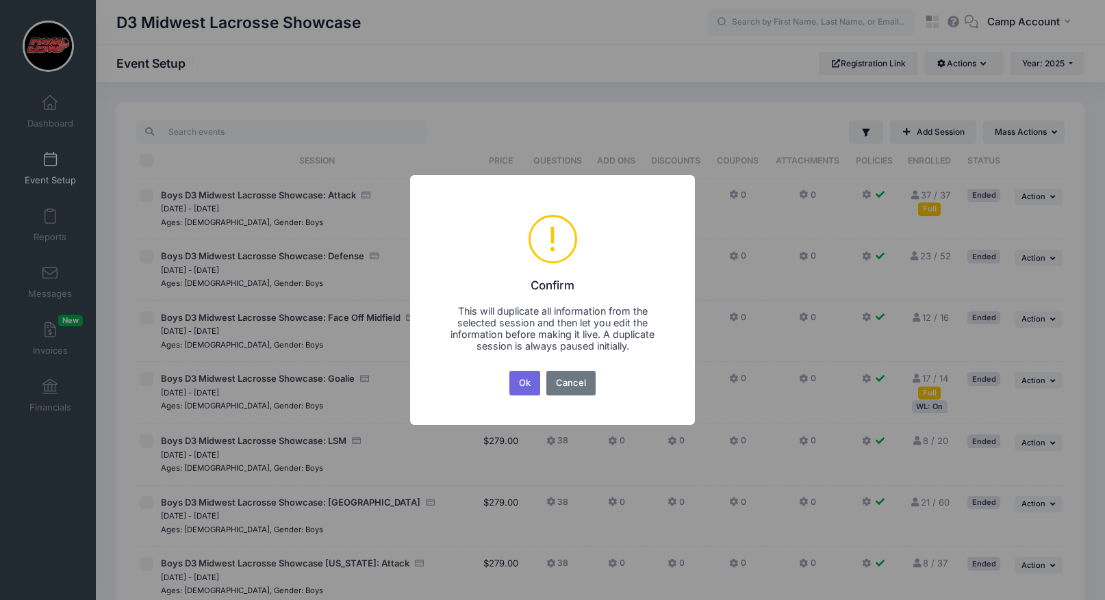
click at [509, 371] on button "Ok" at bounding box center [524, 383] width 31 height 25
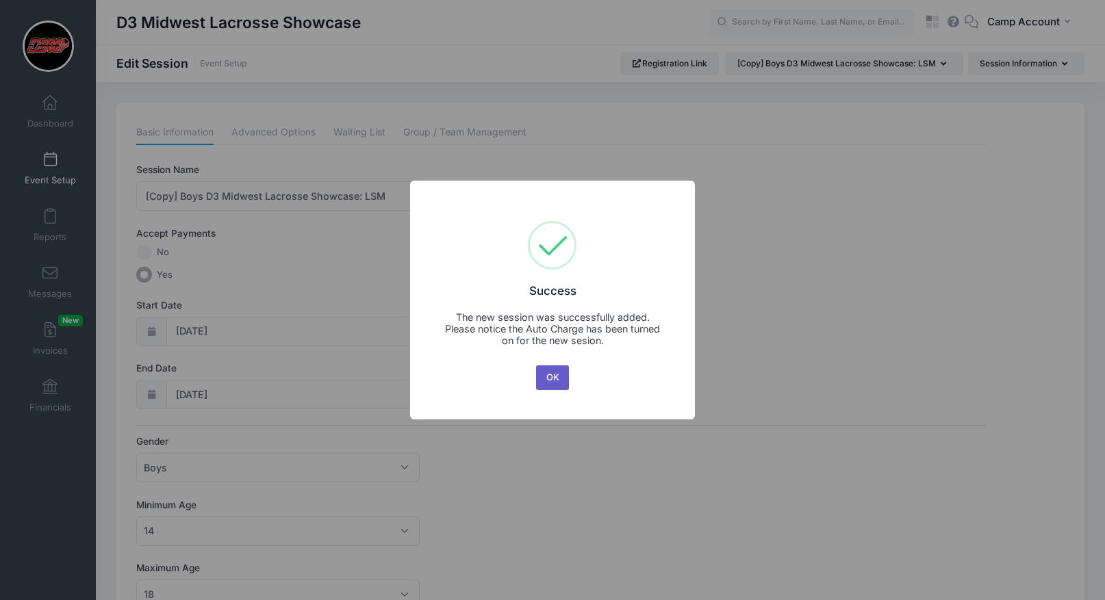
click at [551, 368] on button "OK" at bounding box center [552, 378] width 33 height 25
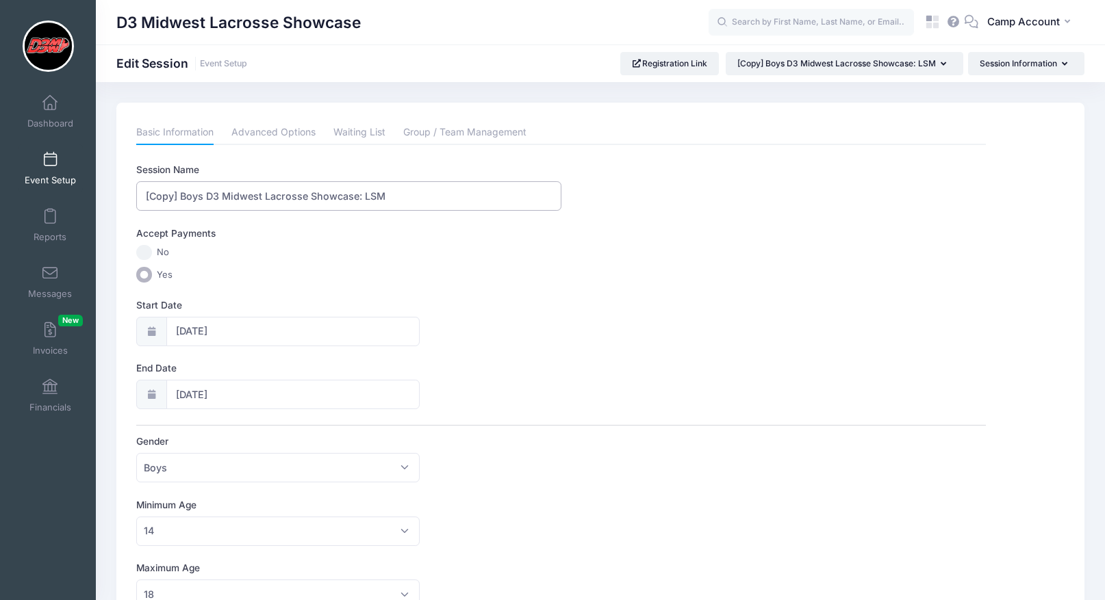
drag, startPoint x: 183, startPoint y: 196, endPoint x: 101, endPoint y: 178, distance: 84.0
type input "Boys D3 Midwest Lacrosse Showcase: LSM"
click at [226, 324] on input "[DATE]" at bounding box center [292, 331] width 253 height 29
click at [340, 366] on icon at bounding box center [337, 367] width 9 height 9
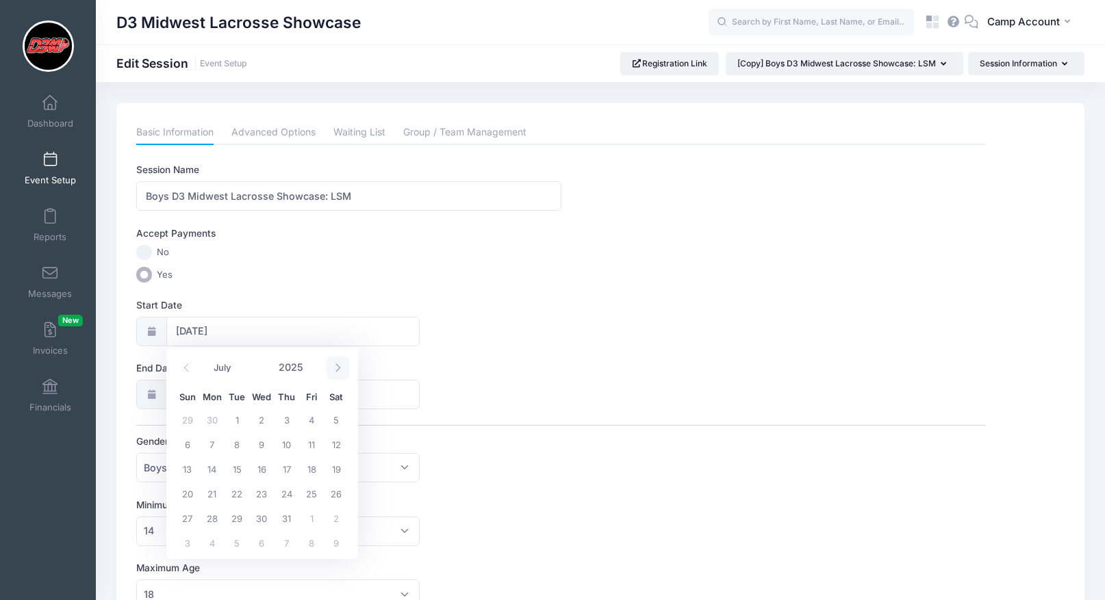
click at [340, 366] on icon at bounding box center [337, 367] width 9 height 9
select select "9"
click at [334, 489] on span "25" at bounding box center [336, 493] width 25 height 25
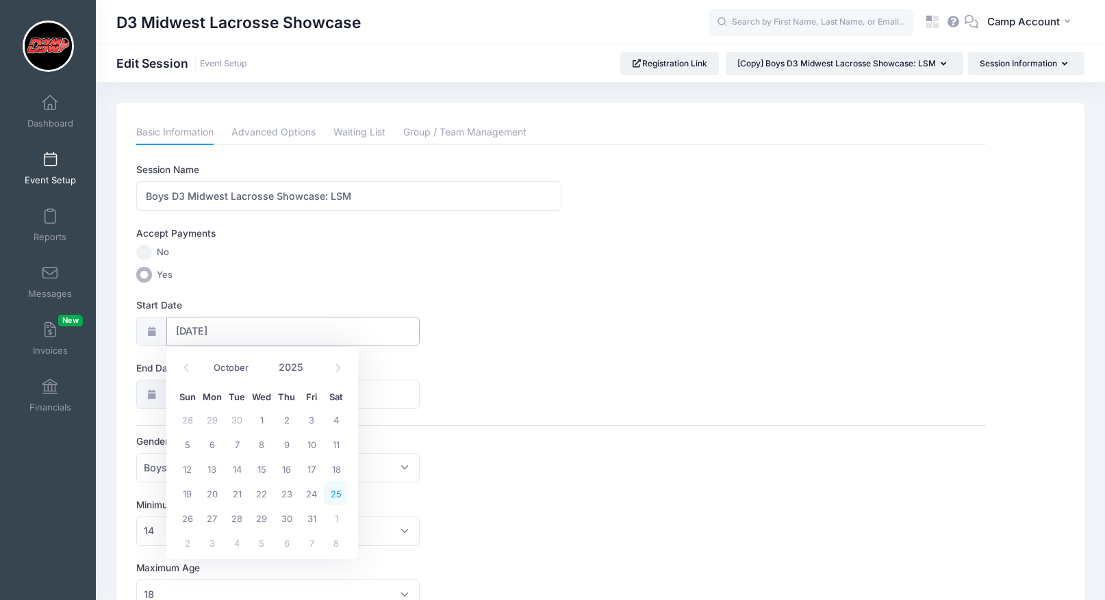
type input "10/25/2025"
type input "10/26/2025"
select select "9"
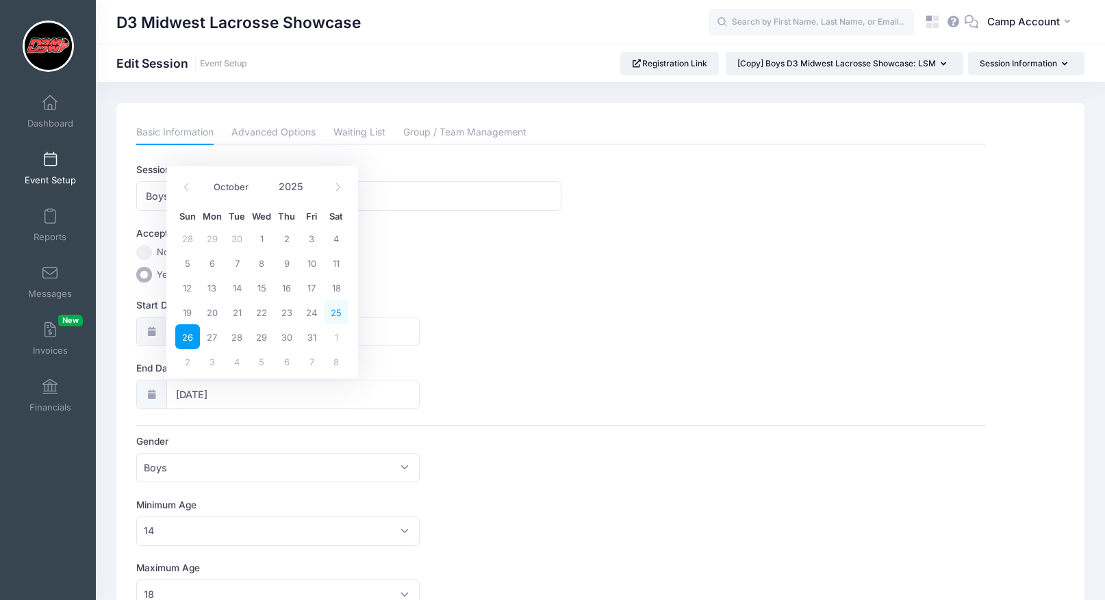
click at [340, 319] on span "25" at bounding box center [336, 312] width 25 height 25
type input "10/25/2025"
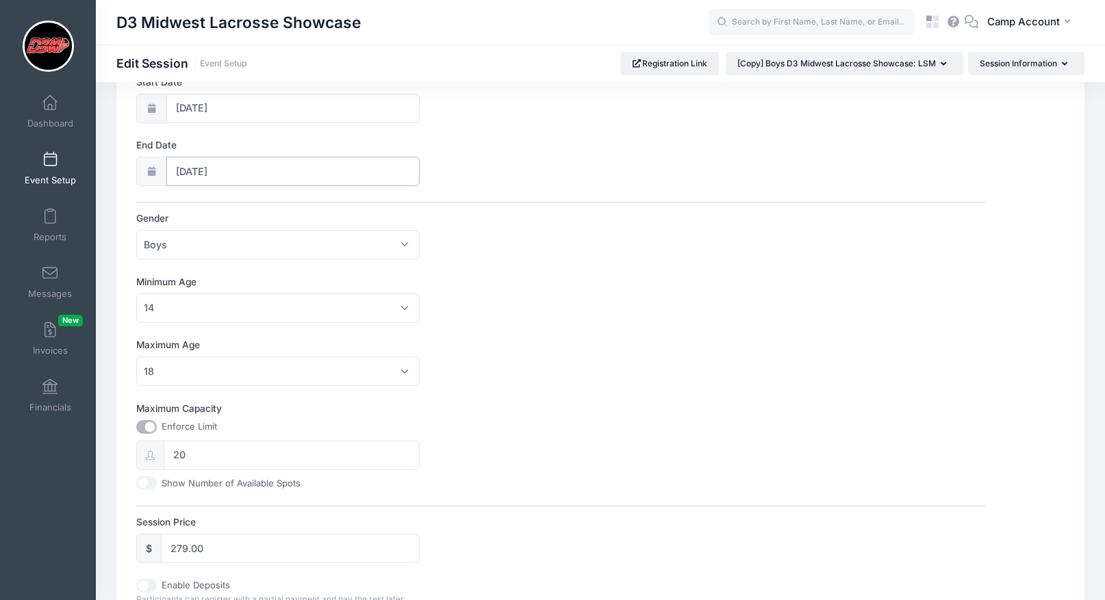
scroll to position [587, 0]
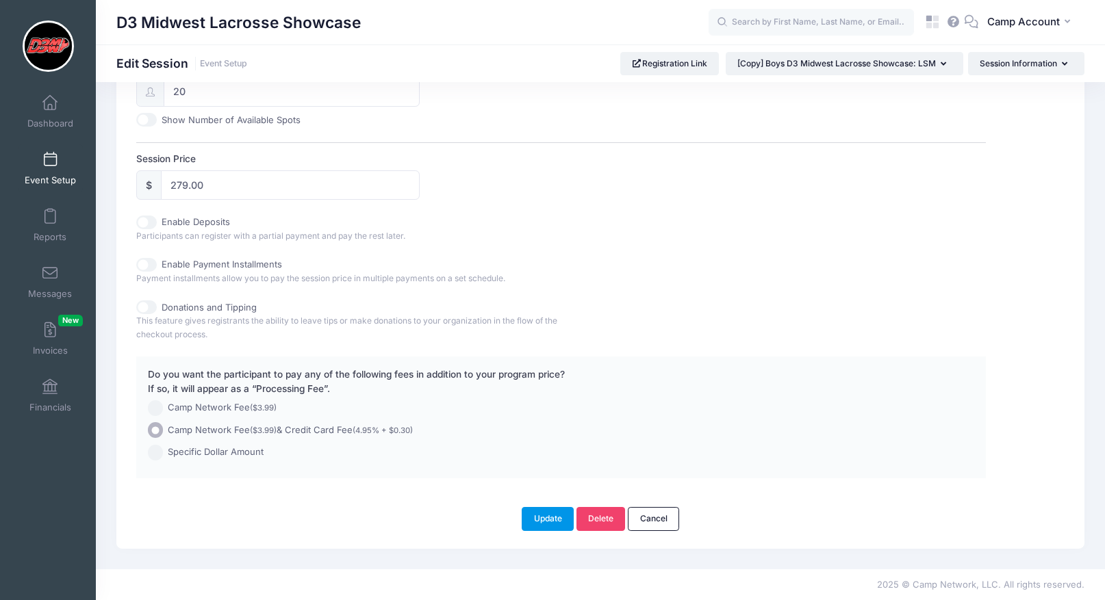
click at [535, 516] on button "Update" at bounding box center [548, 518] width 52 height 23
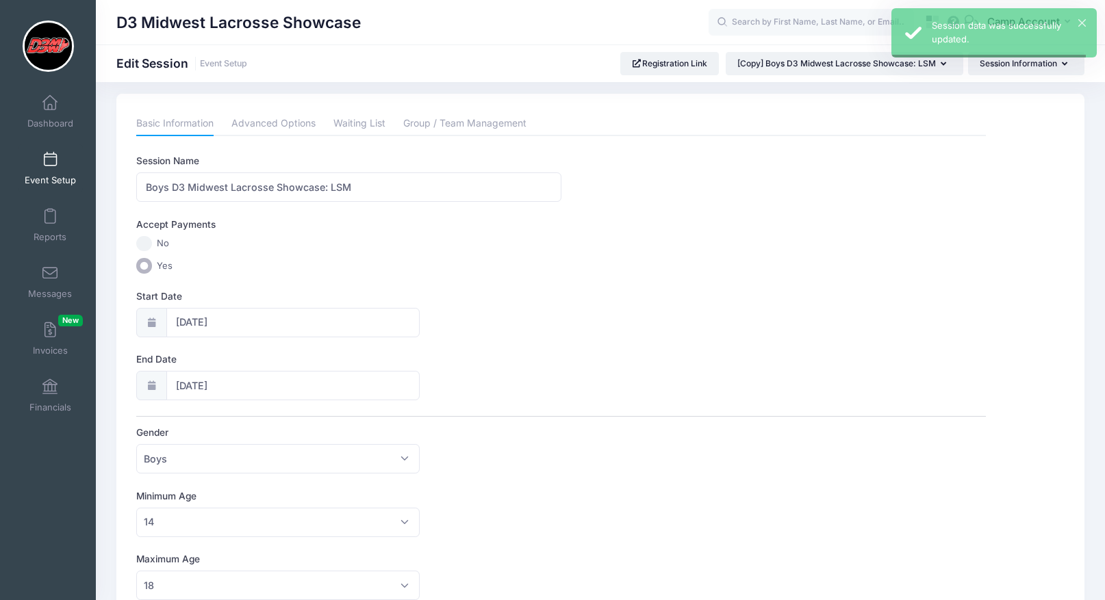
scroll to position [0, 0]
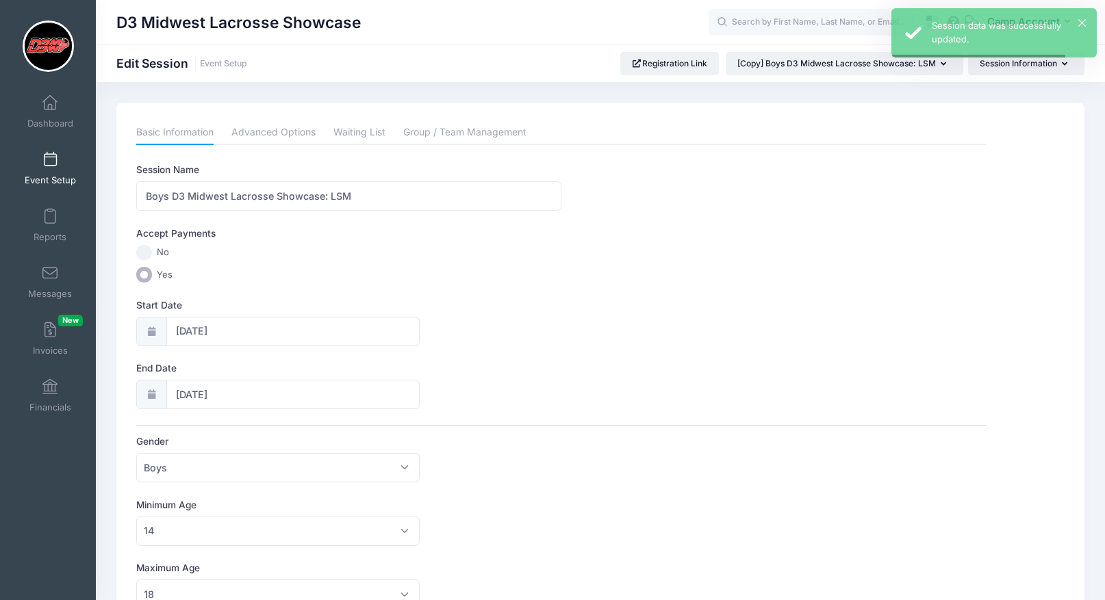
click at [50, 172] on link "Event Setup" at bounding box center [50, 168] width 65 height 48
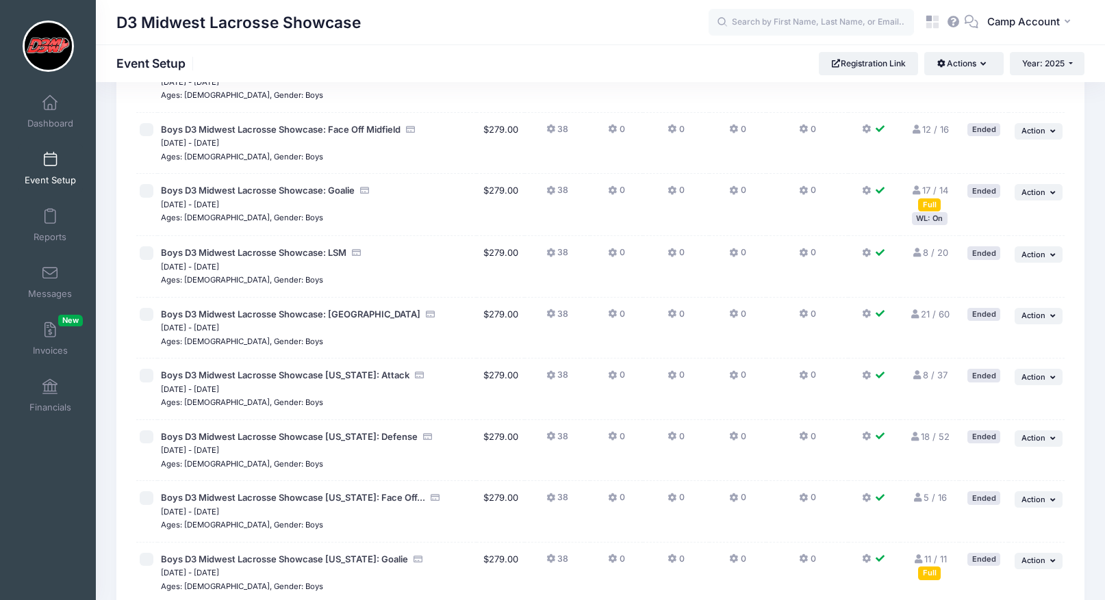
scroll to position [190, 0]
click at [1042, 317] on span "Action" at bounding box center [1033, 314] width 24 height 10
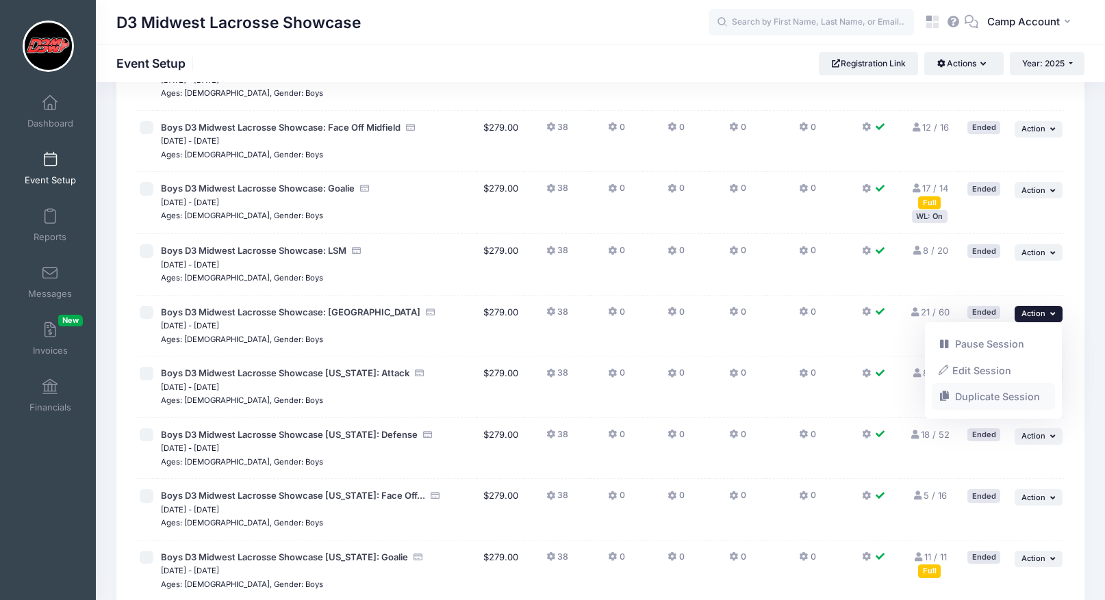
click at [1021, 394] on link "Duplicate Session" at bounding box center [994, 397] width 124 height 26
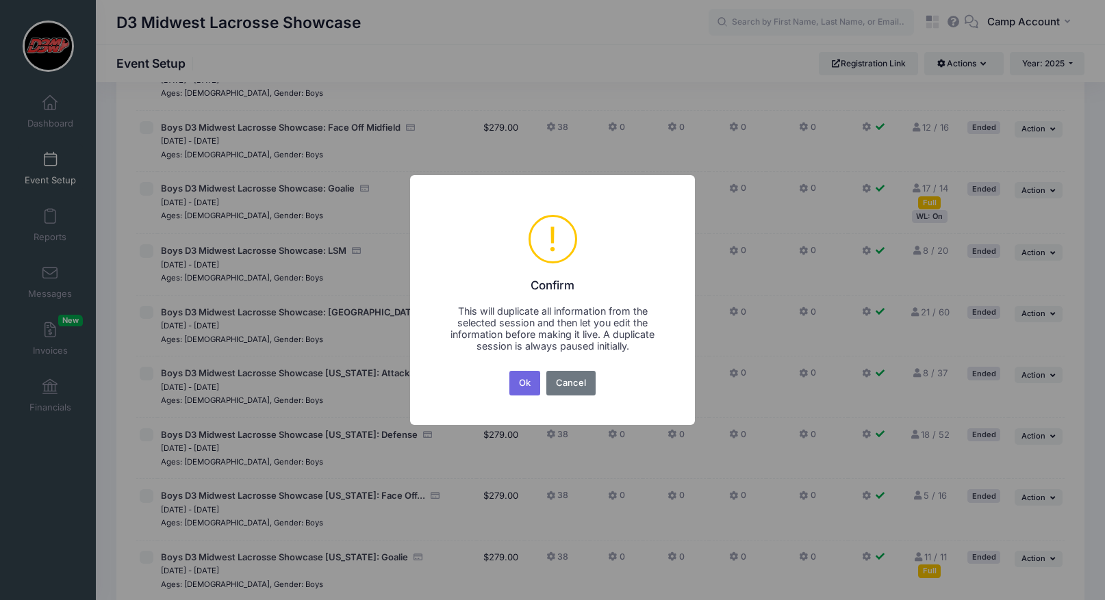
click at [509, 371] on button "Ok" at bounding box center [524, 383] width 31 height 25
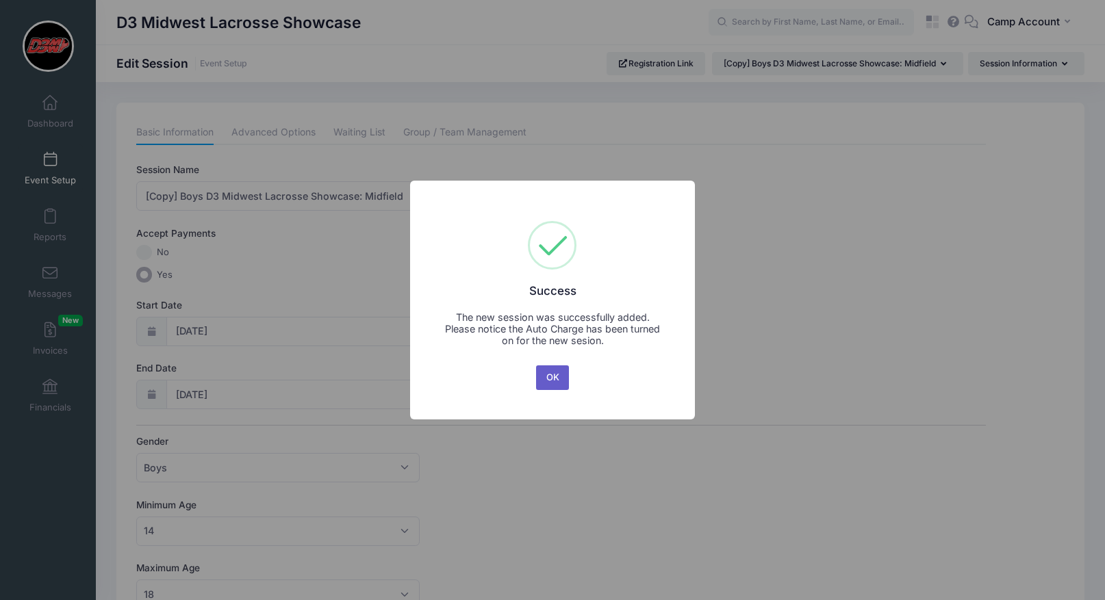
click at [559, 374] on button "OK" at bounding box center [552, 378] width 33 height 25
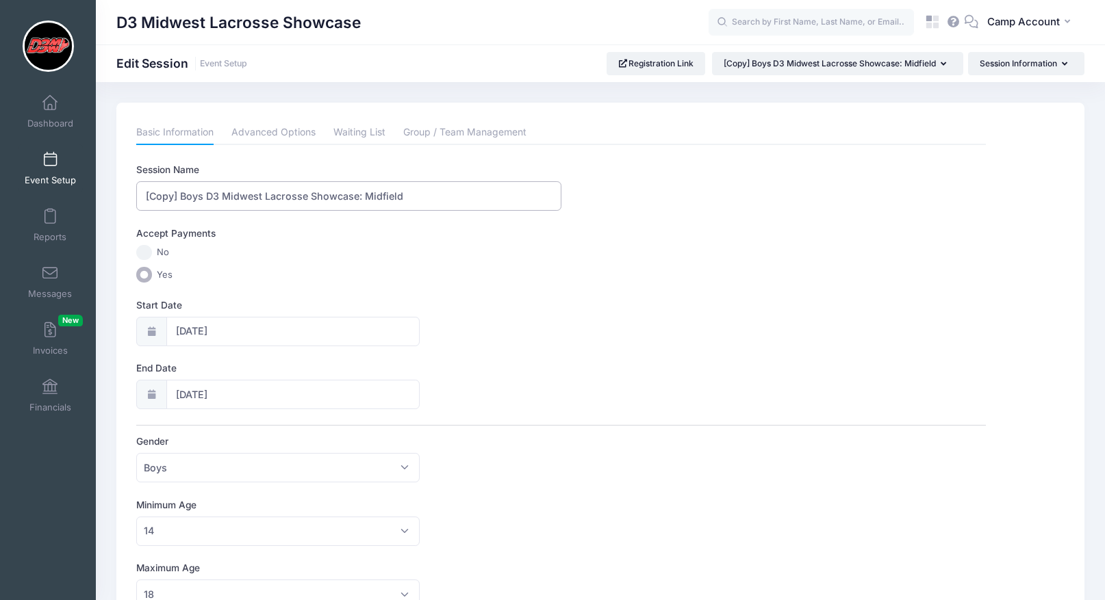
drag, startPoint x: 179, startPoint y: 196, endPoint x: 125, endPoint y: 188, distance: 55.4
type input "Boys D3 Midwest Lacrosse Showcase: [GEOGRAPHIC_DATA]"
click at [222, 331] on input "06/01/2025" at bounding box center [292, 331] width 253 height 29
click at [332, 369] on span at bounding box center [338, 368] width 23 height 23
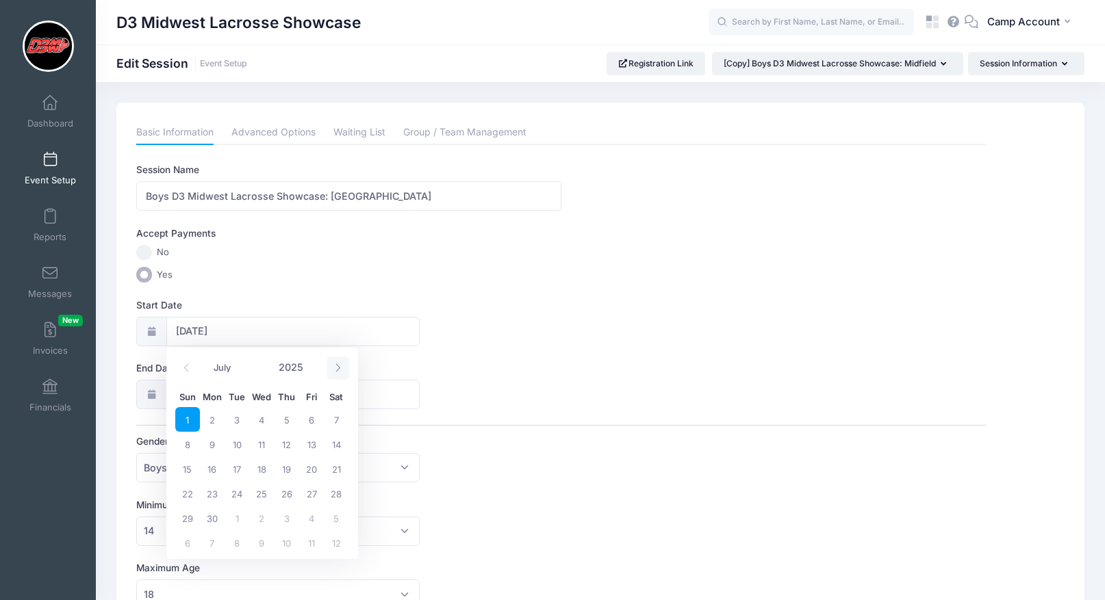
click at [332, 369] on span at bounding box center [338, 368] width 23 height 23
select select "9"
click at [344, 491] on span "25" at bounding box center [336, 493] width 25 height 25
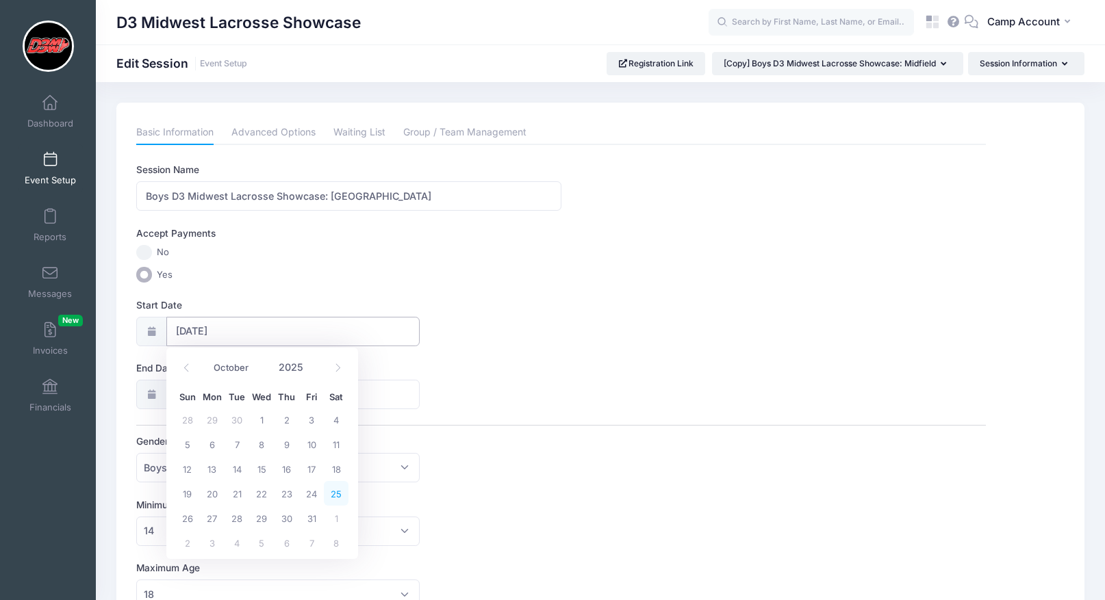
type input "10/25/2025"
type input "10/26/2025"
select select "9"
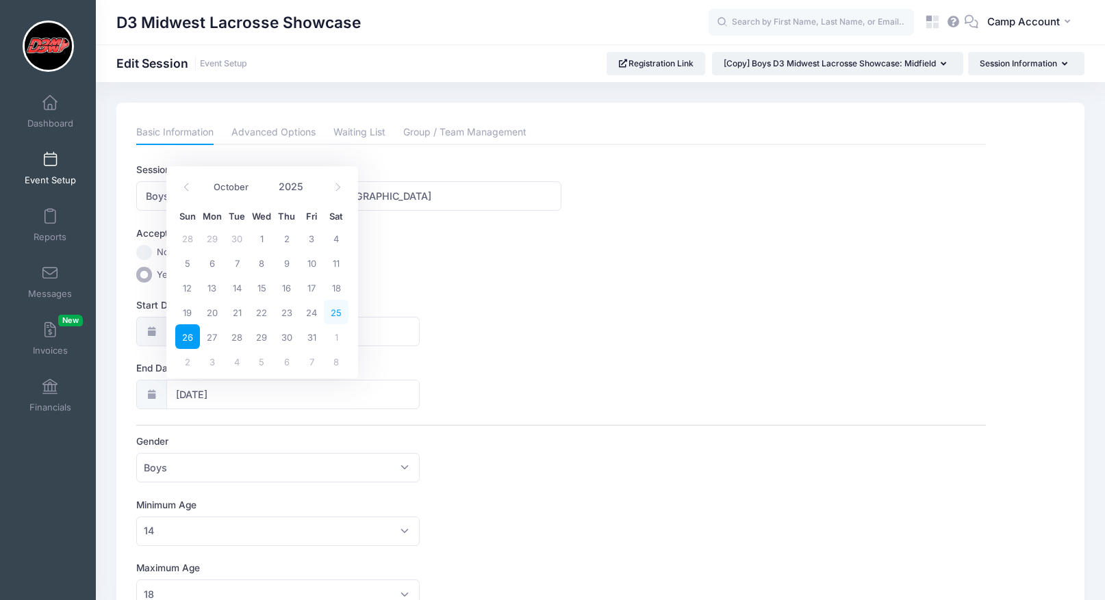
click at [337, 311] on span "25" at bounding box center [336, 312] width 25 height 25
type input "10/25/2025"
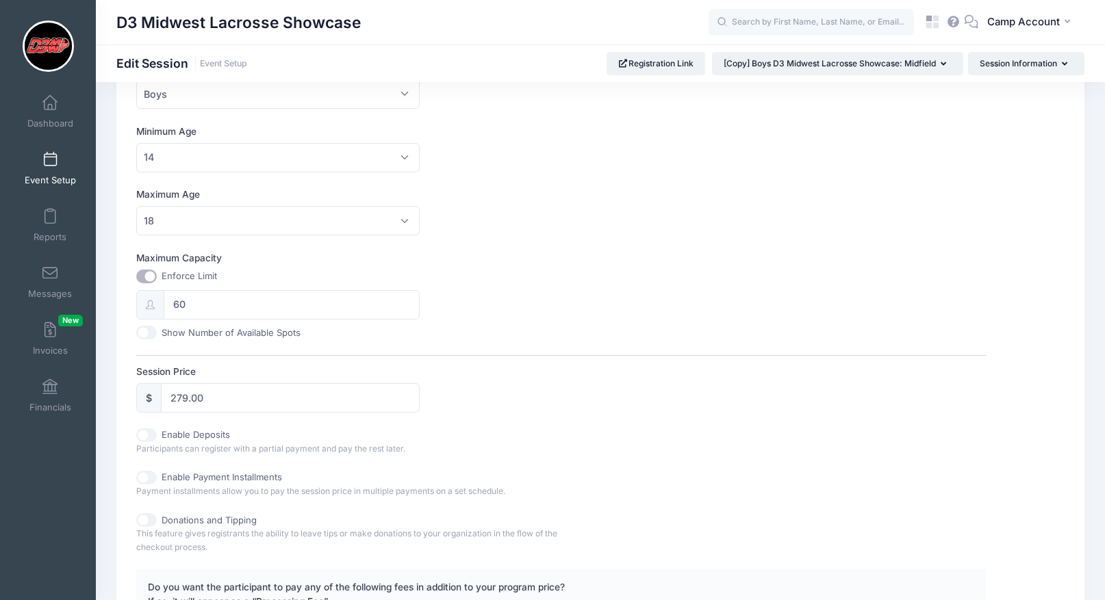
scroll to position [587, 0]
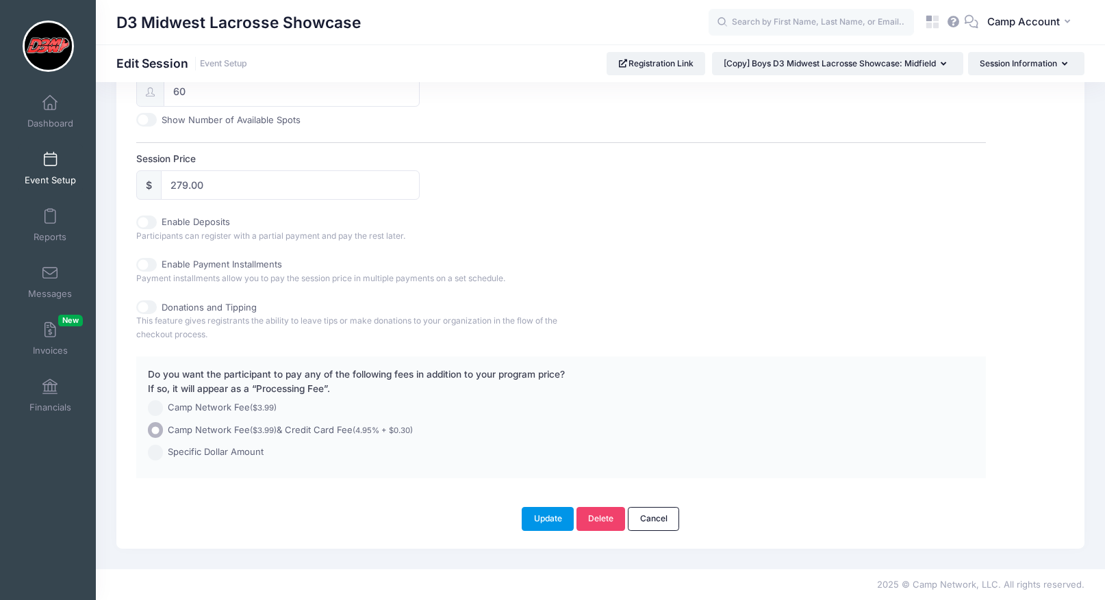
click at [558, 517] on button "Update" at bounding box center [548, 518] width 52 height 23
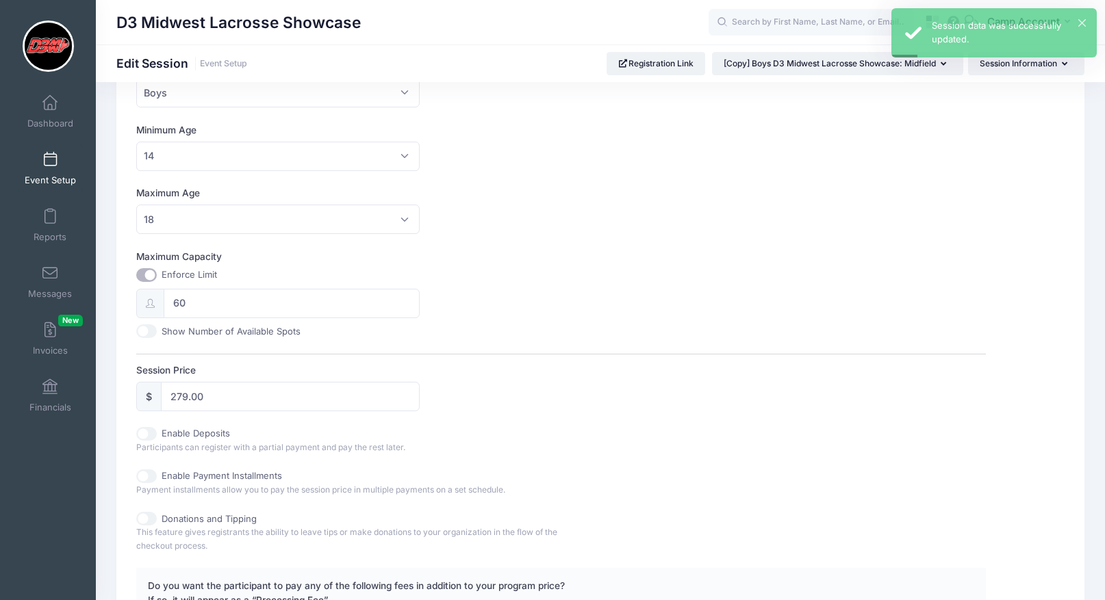
scroll to position [369, 0]
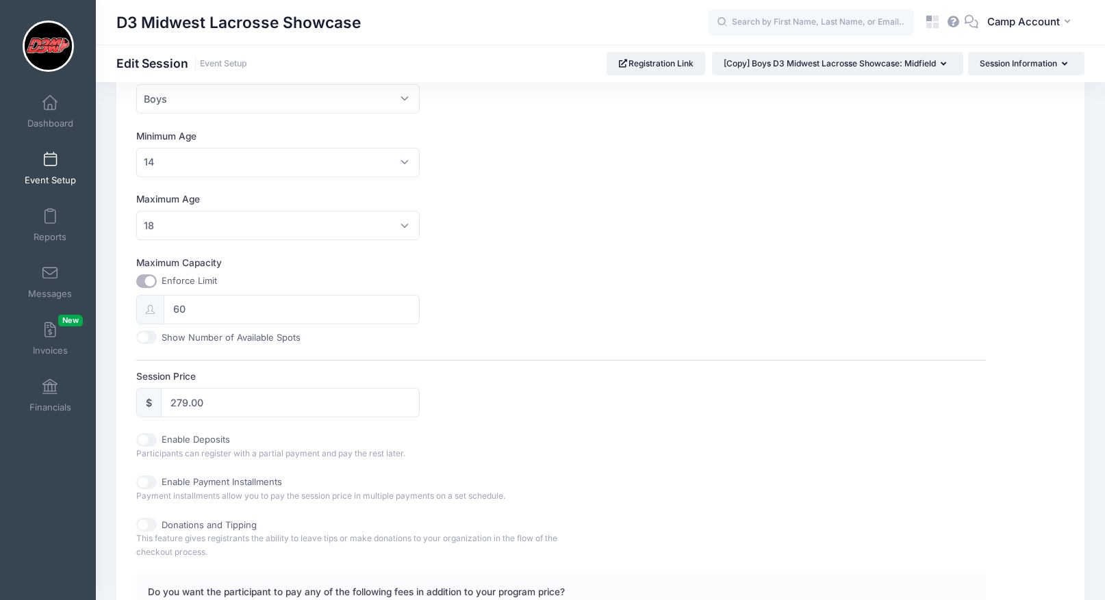
click at [40, 180] on span "Event Setup" at bounding box center [50, 181] width 51 height 12
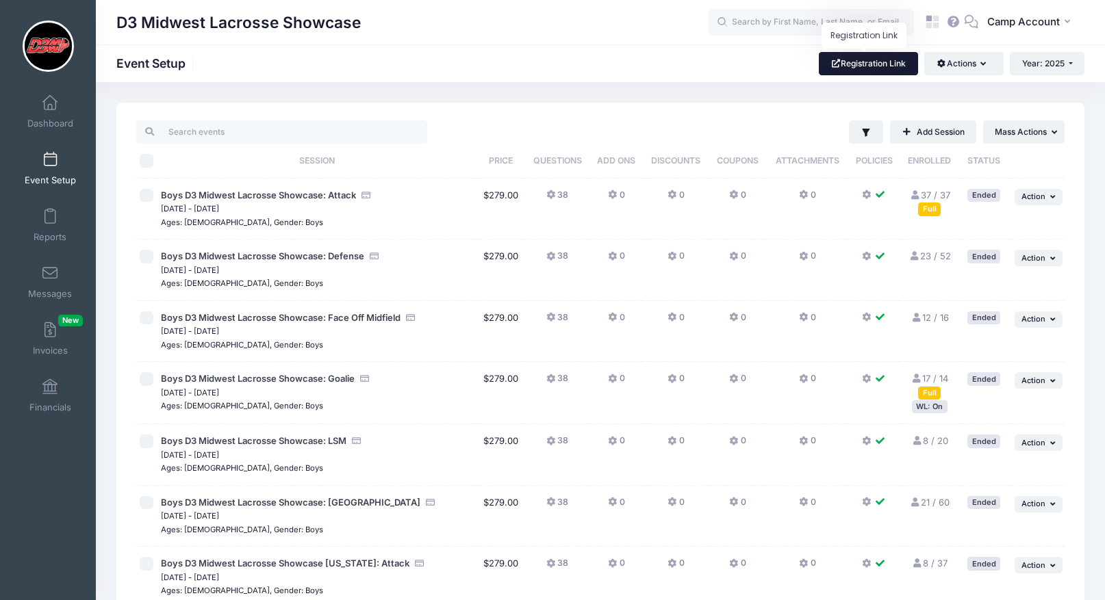
click at [842, 62] on link "Registration Link" at bounding box center [868, 63] width 99 height 23
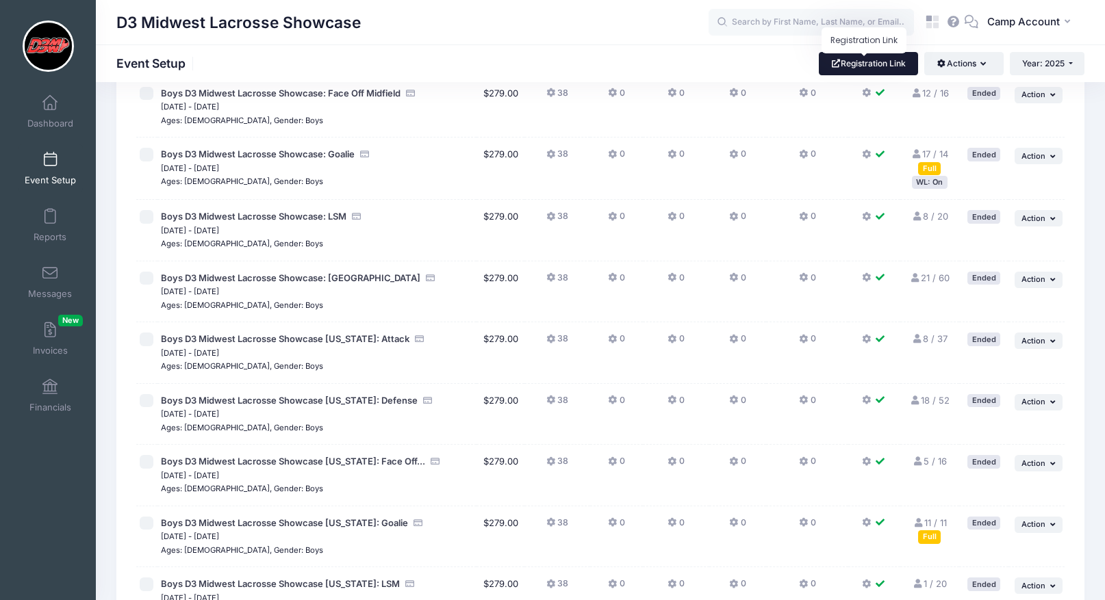
scroll to position [231, 0]
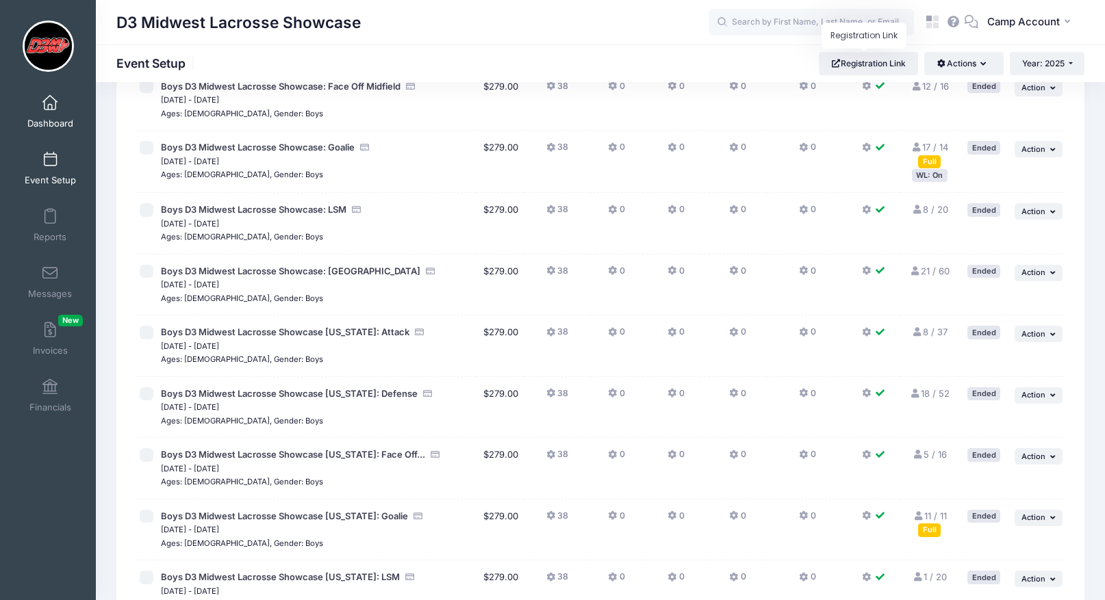
click at [62, 103] on link "Dashboard" at bounding box center [50, 112] width 65 height 48
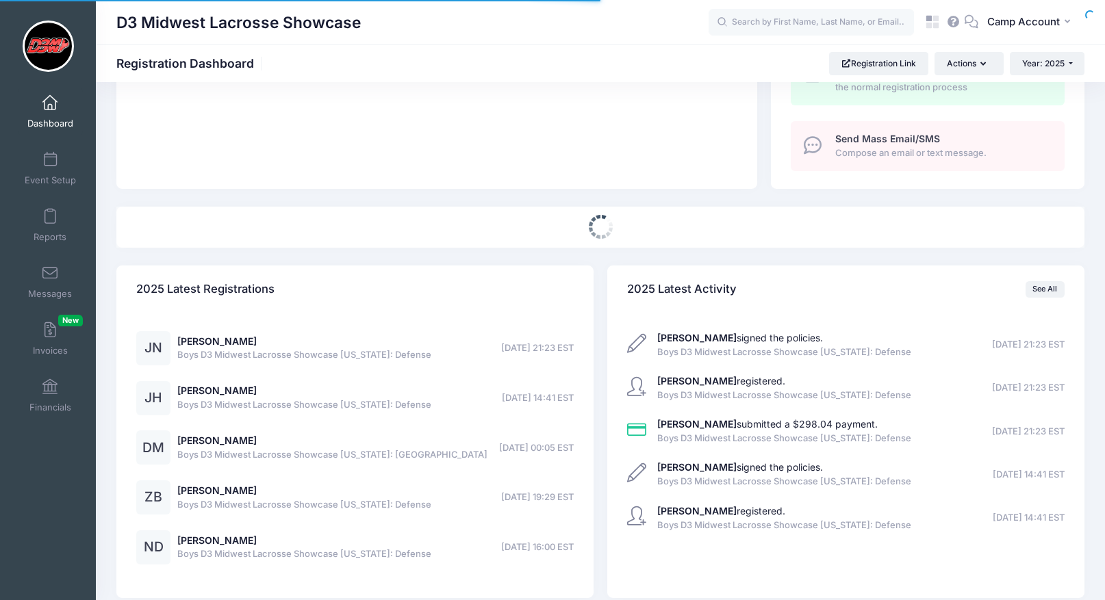
select select
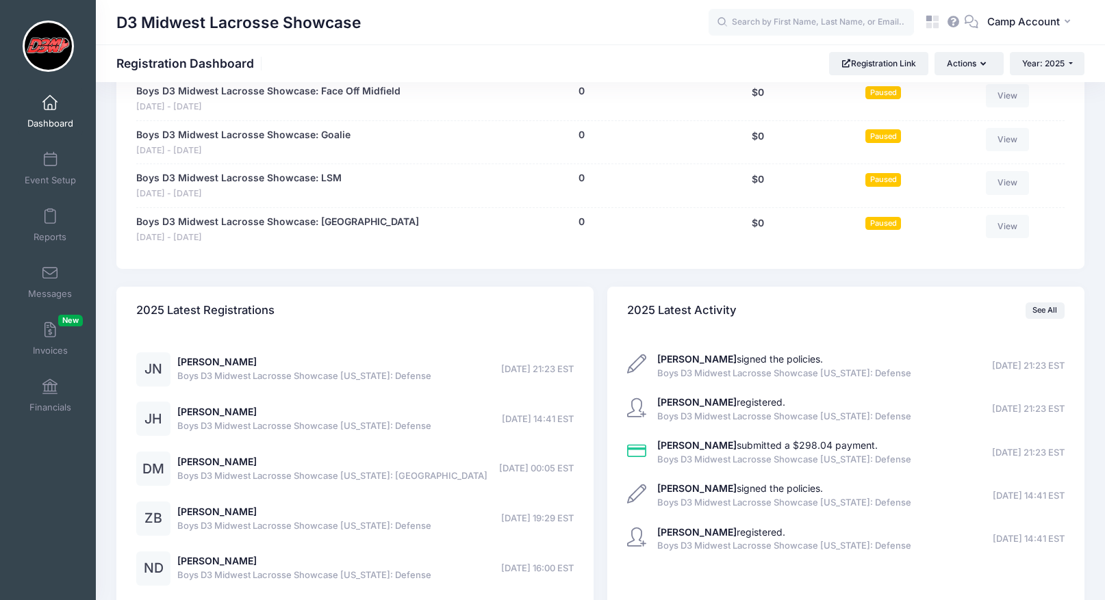
scroll to position [1406, 0]
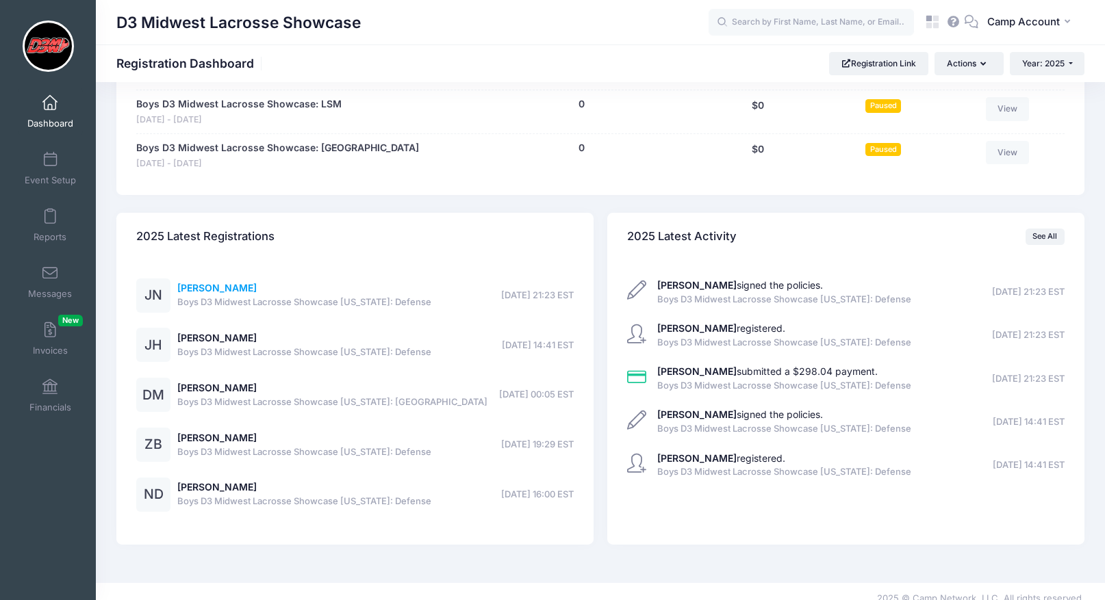
click at [202, 282] on link "[PERSON_NAME]" at bounding box center [216, 288] width 79 height 12
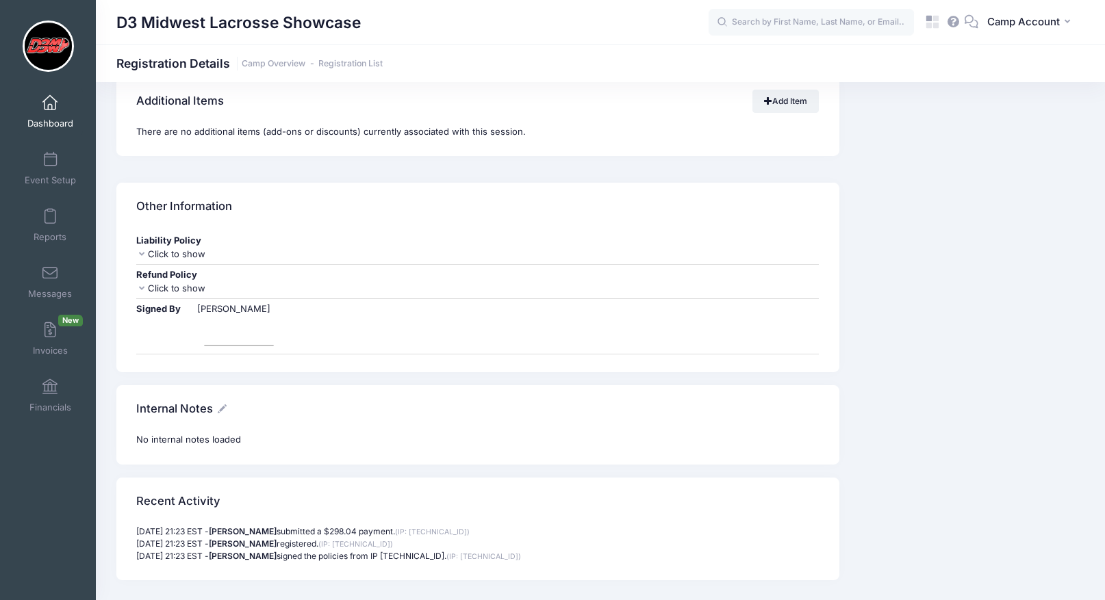
scroll to position [1633, 0]
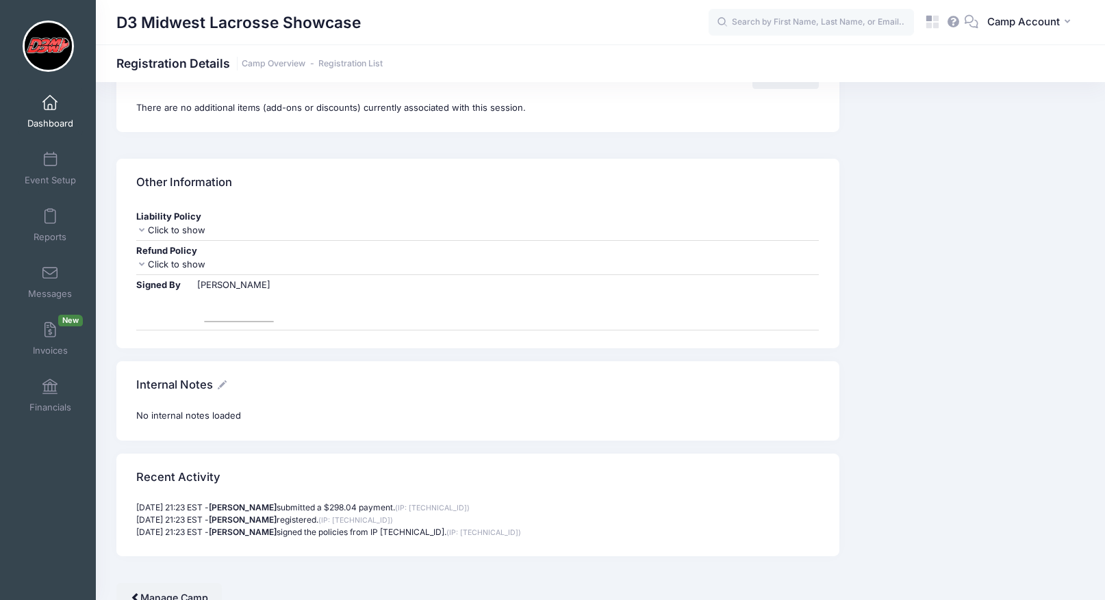
click at [220, 384] on icon at bounding box center [222, 385] width 9 height 9
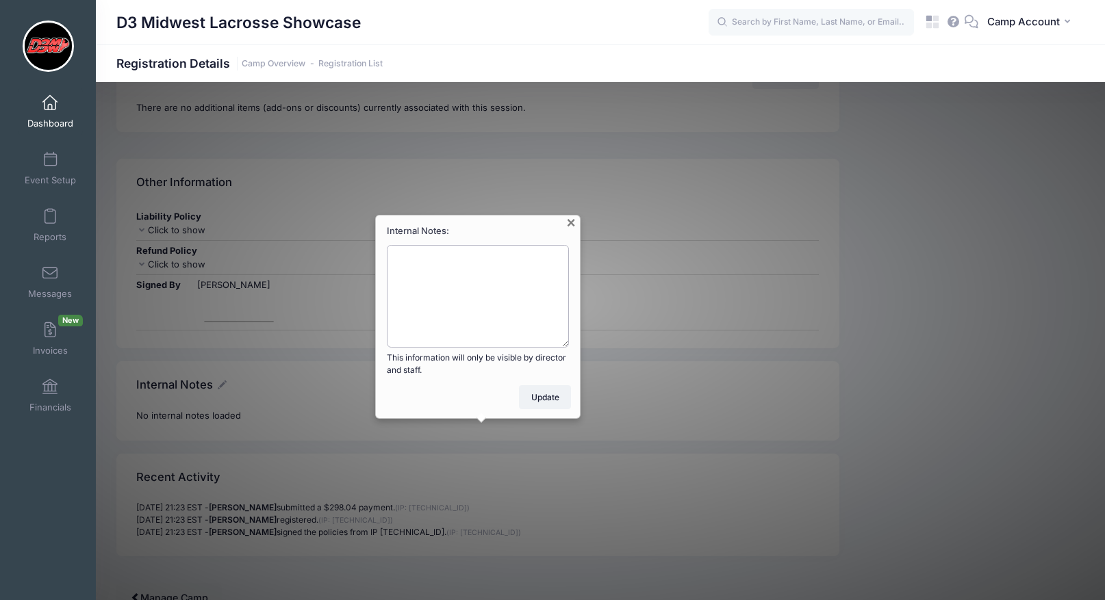
click at [530, 283] on textarea "Internal Notes:" at bounding box center [478, 296] width 182 height 103
click at [545, 327] on textarea "Internal Notes:" at bounding box center [478, 296] width 182 height 103
type textarea "k"
click at [569, 223] on div at bounding box center [571, 225] width 9 height 11
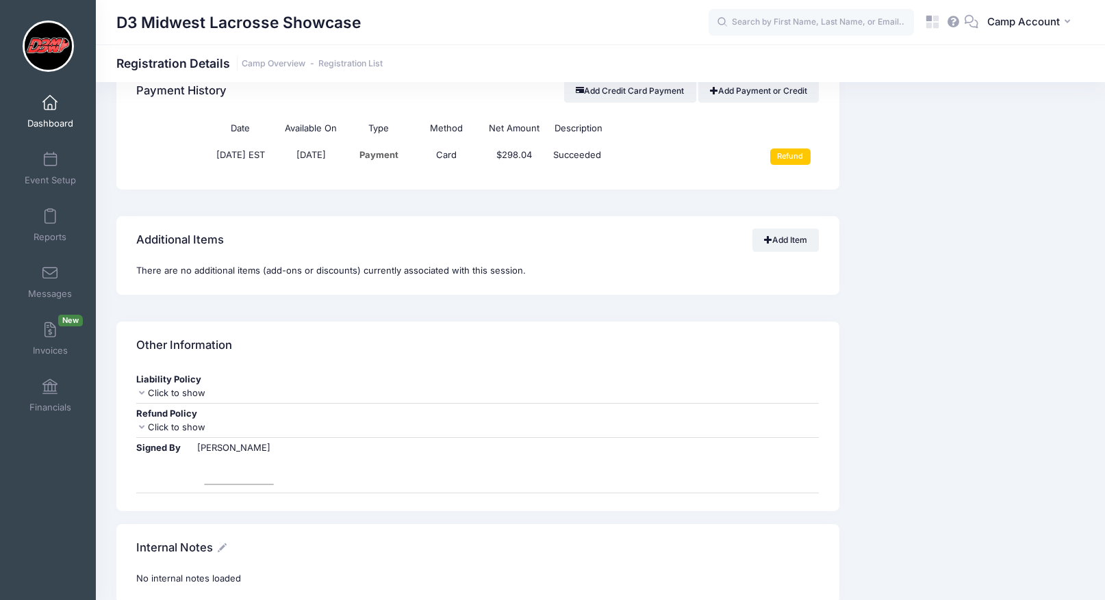
scroll to position [1431, 0]
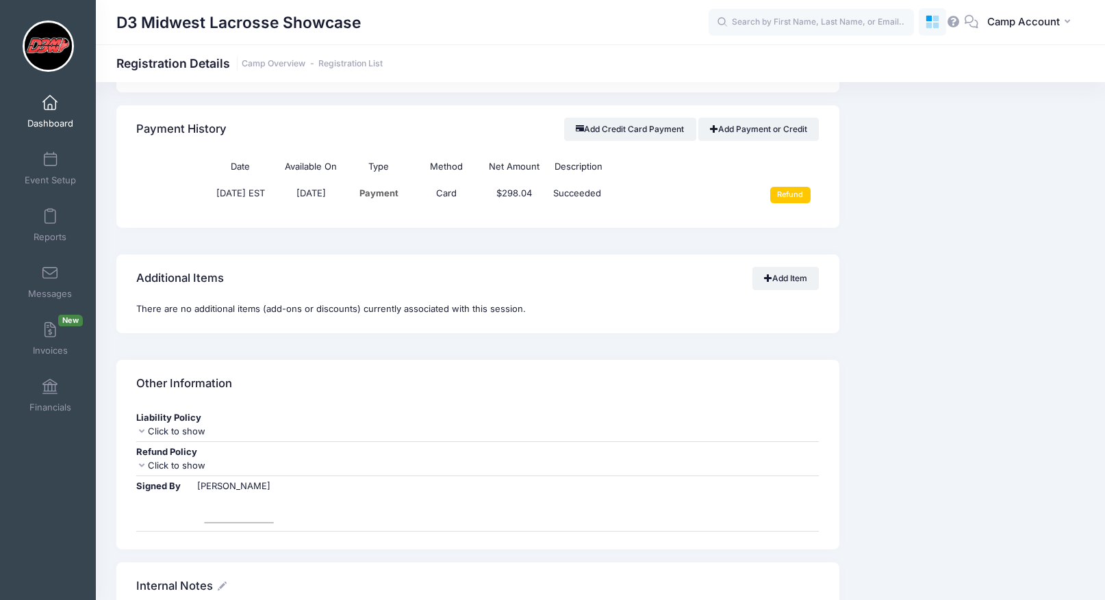
click at [927, 25] on icon at bounding box center [928, 26] width 6 height 6
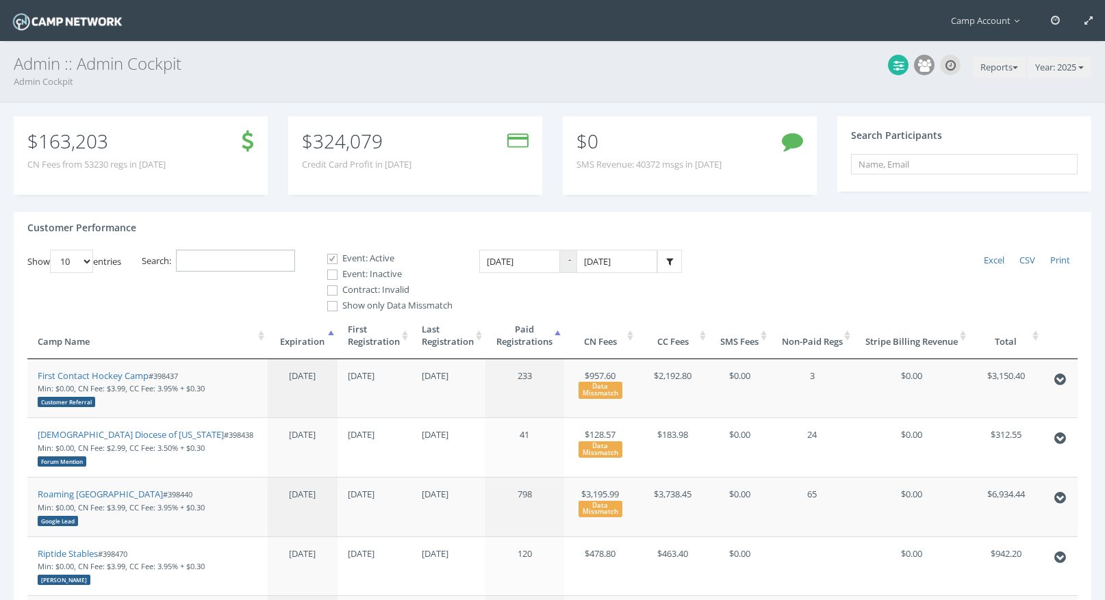
click at [251, 264] on input "Search:" at bounding box center [235, 261] width 119 height 23
paste input "398882"
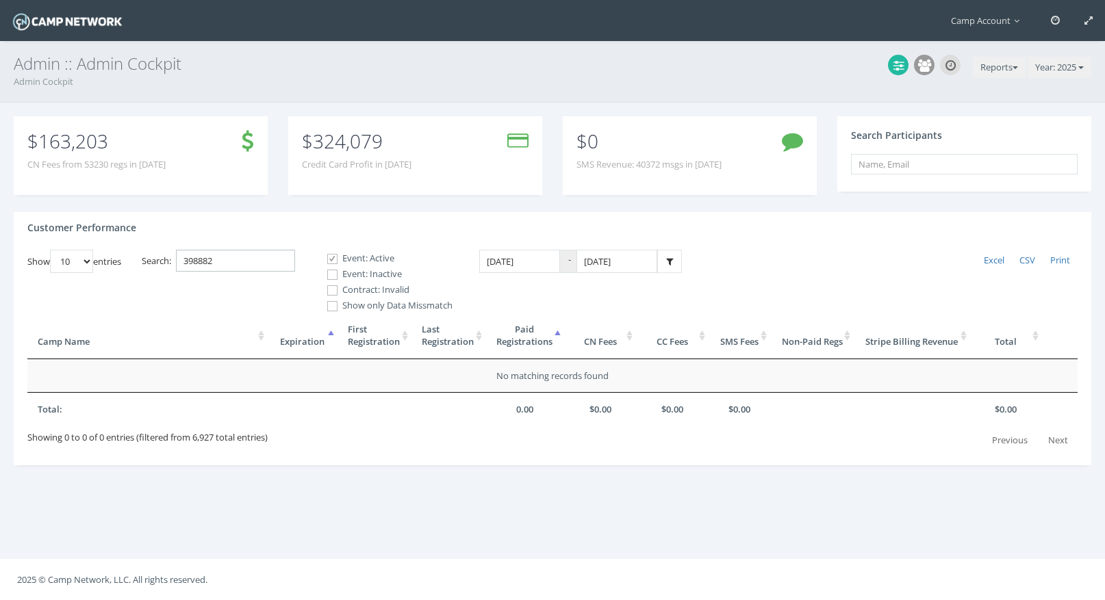
type input "398882"
click at [385, 274] on label "Event: Inactive" at bounding box center [384, 275] width 137 height 14
click at [331, 274] on input "Event: Inactive" at bounding box center [324, 274] width 13 height 13
checkbox input "true"
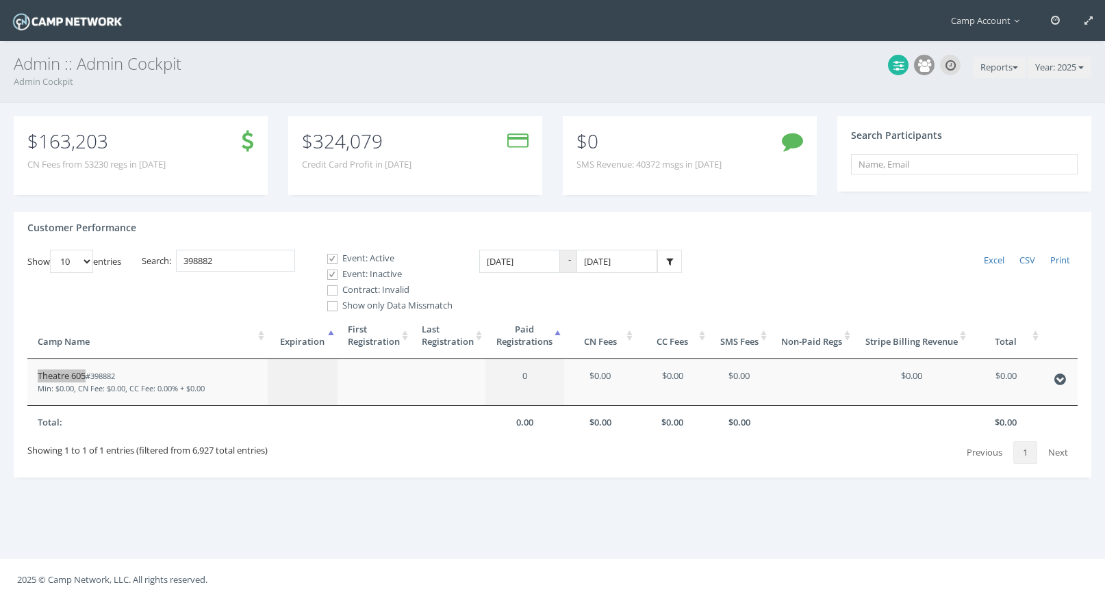
drag, startPoint x: 66, startPoint y: 374, endPoint x: 147, endPoint y: 10, distance: 372.3
click at [0, 0] on main "Camp Account My Profile My Events My Team" at bounding box center [552, 300] width 1105 height 600
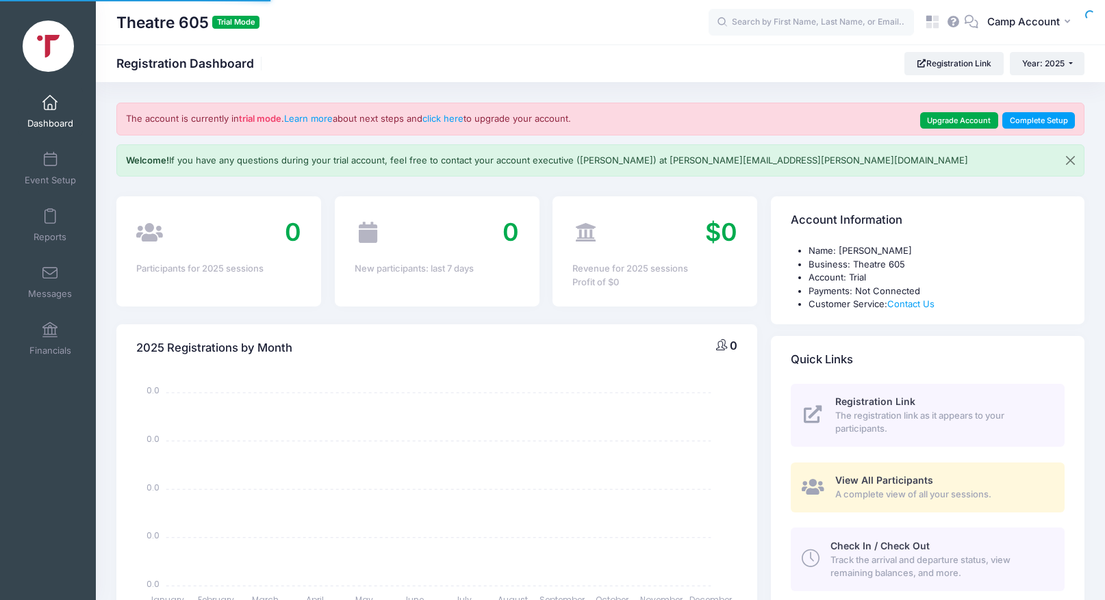
select select
click at [940, 120] on link "Upgrade Account" at bounding box center [959, 120] width 78 height 16
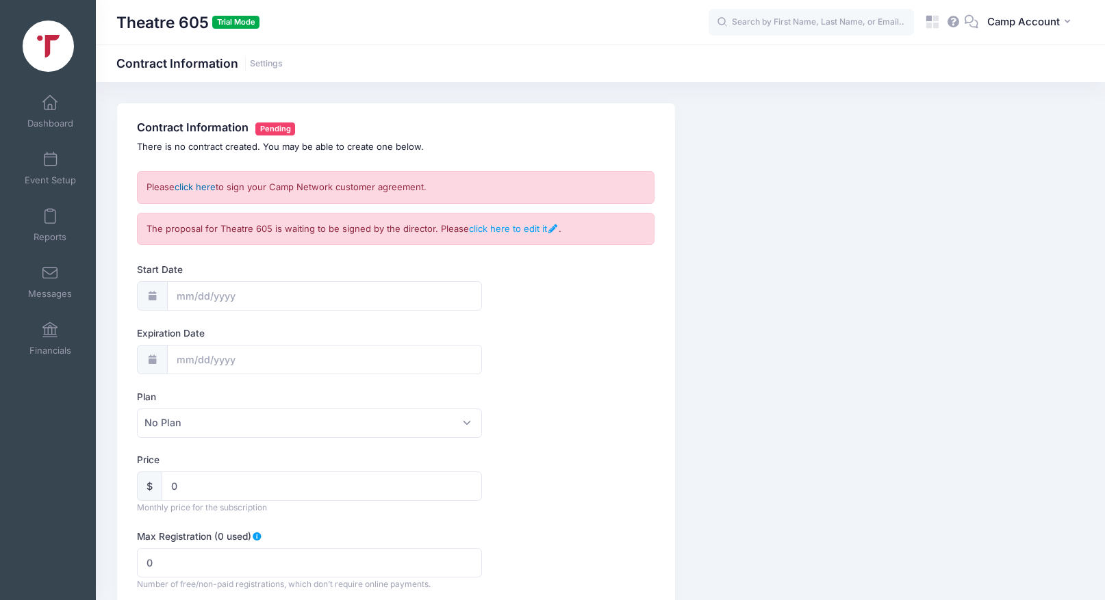
click at [200, 187] on link "click here" at bounding box center [195, 186] width 41 height 11
